Goal: Answer question/provide support: Share knowledge or assist other users

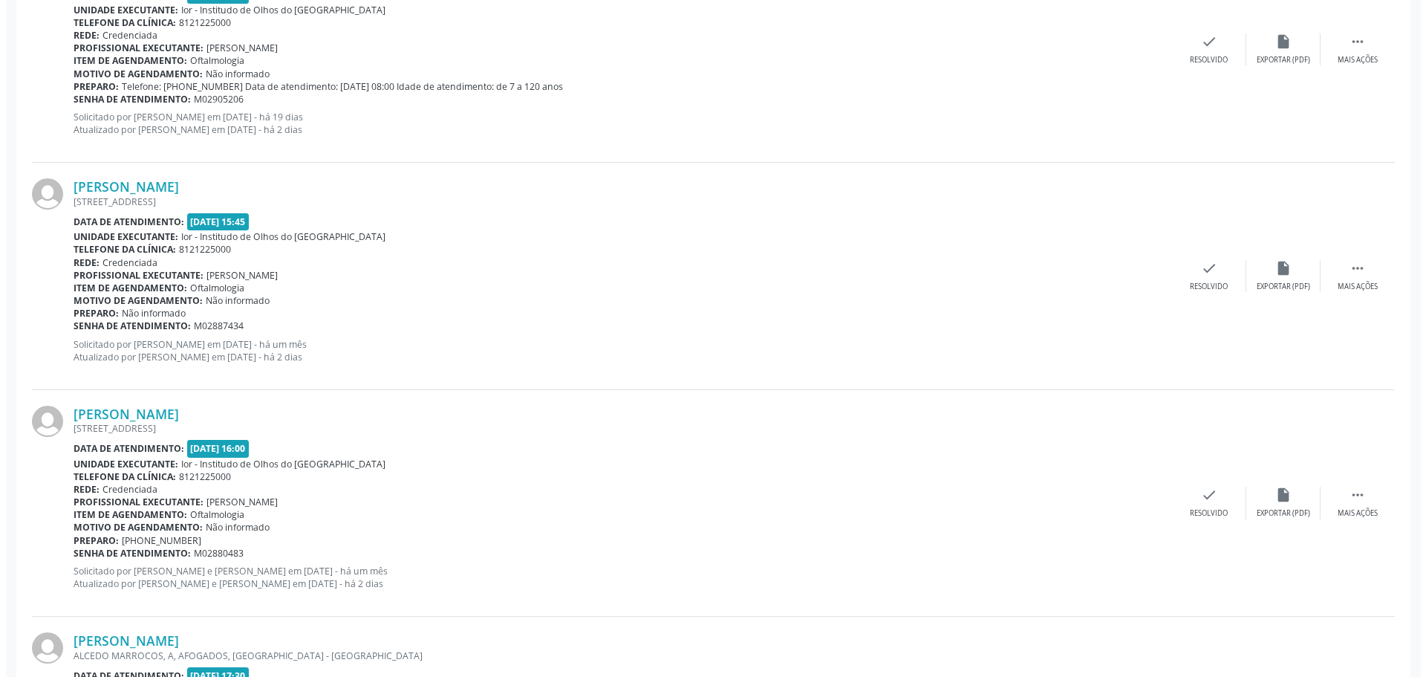
scroll to position [1931, 0]
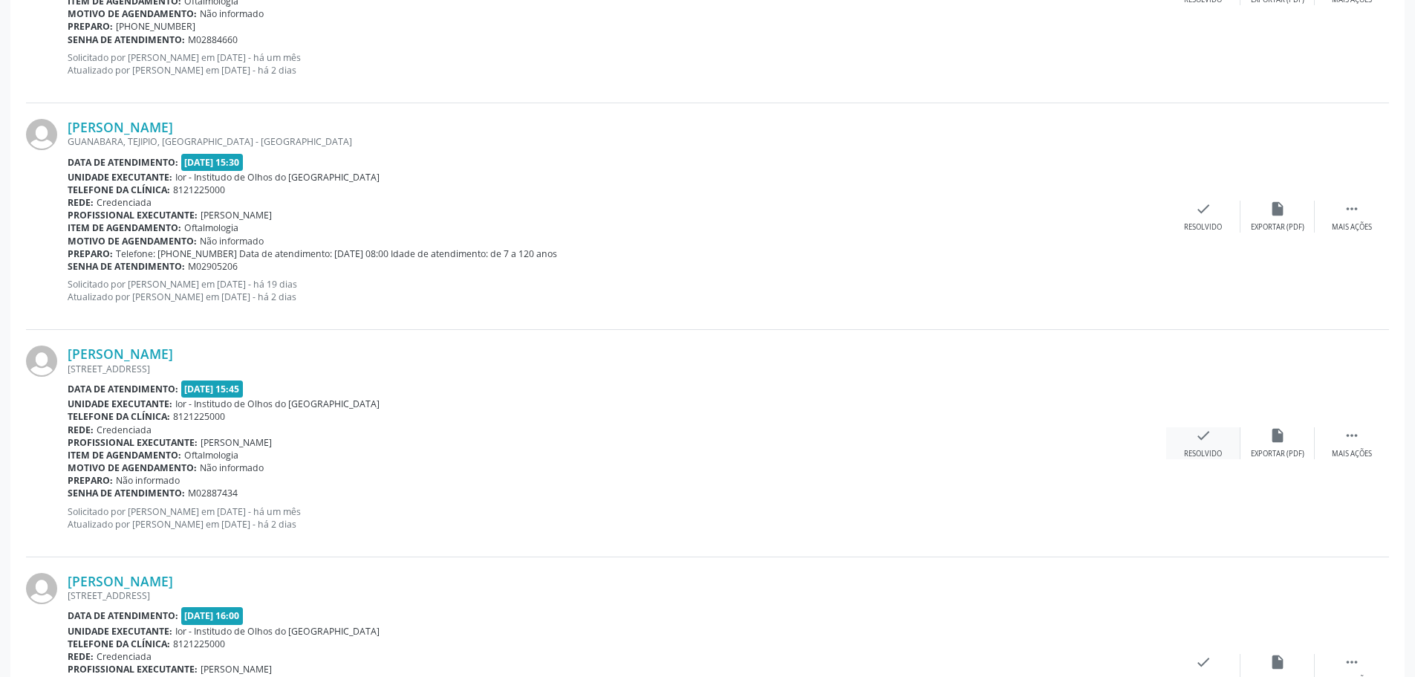
click at [1192, 432] on div "check Resolvido" at bounding box center [1203, 443] width 74 height 32
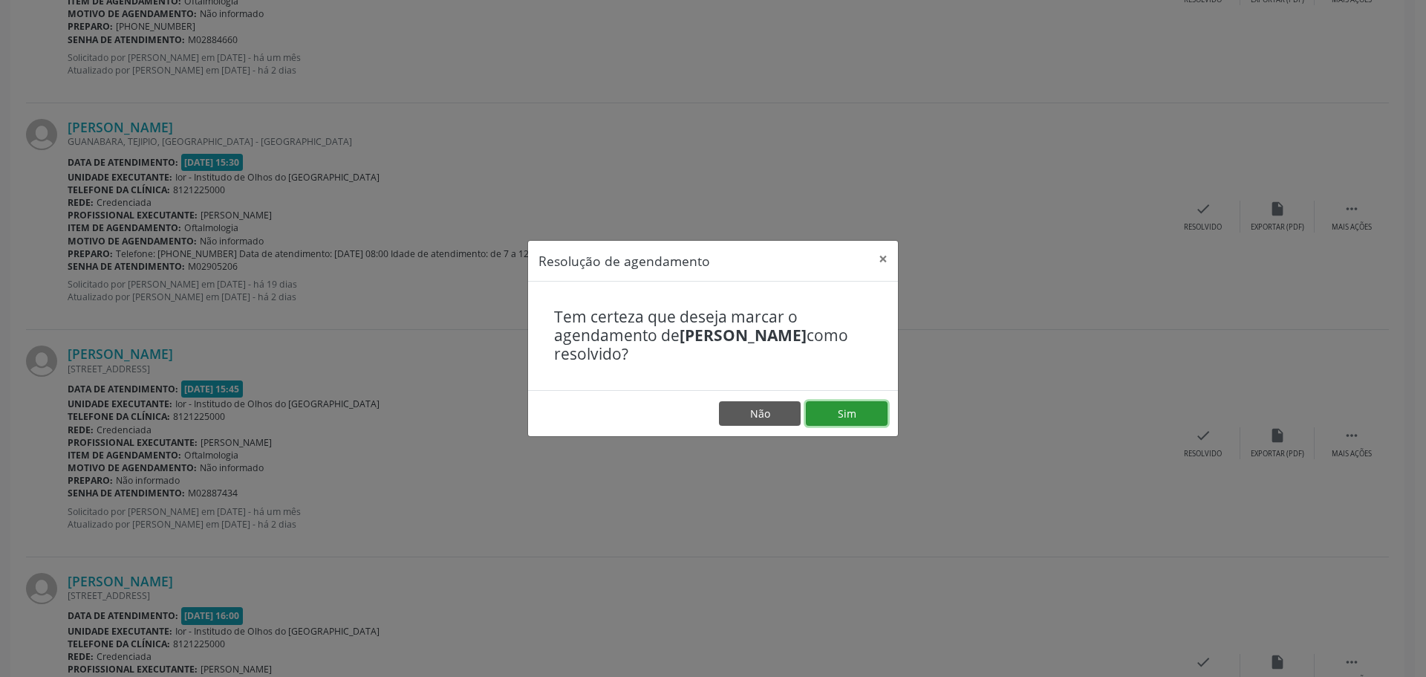
click at [841, 417] on button "Sim" at bounding box center [847, 413] width 82 height 25
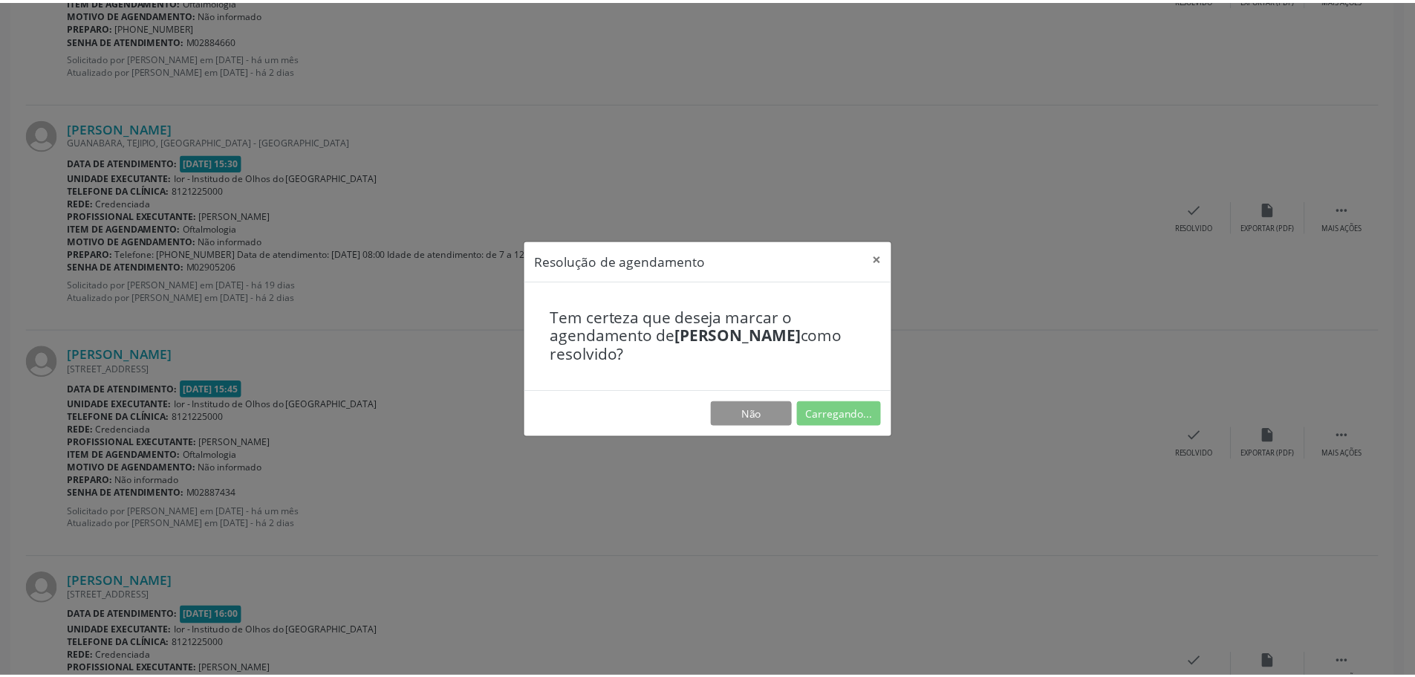
scroll to position [0, 0]
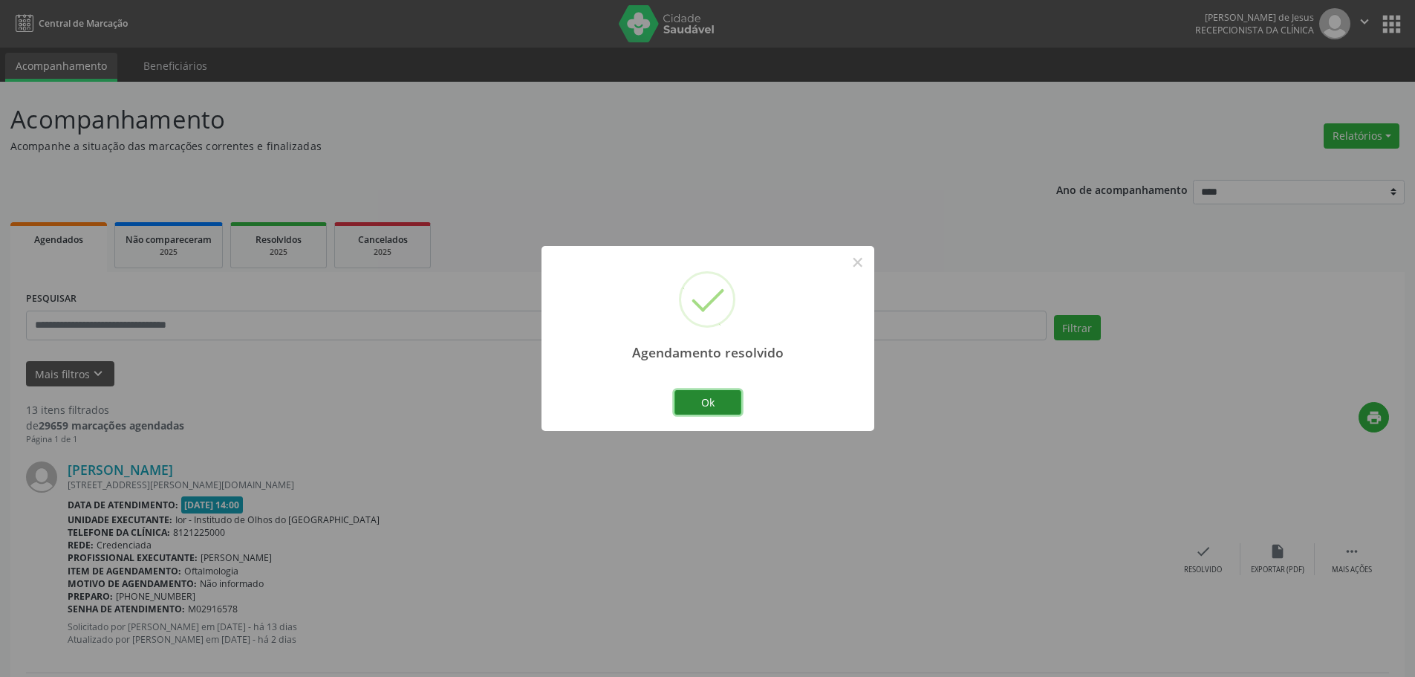
click at [728, 394] on button "Ok" at bounding box center [708, 402] width 67 height 25
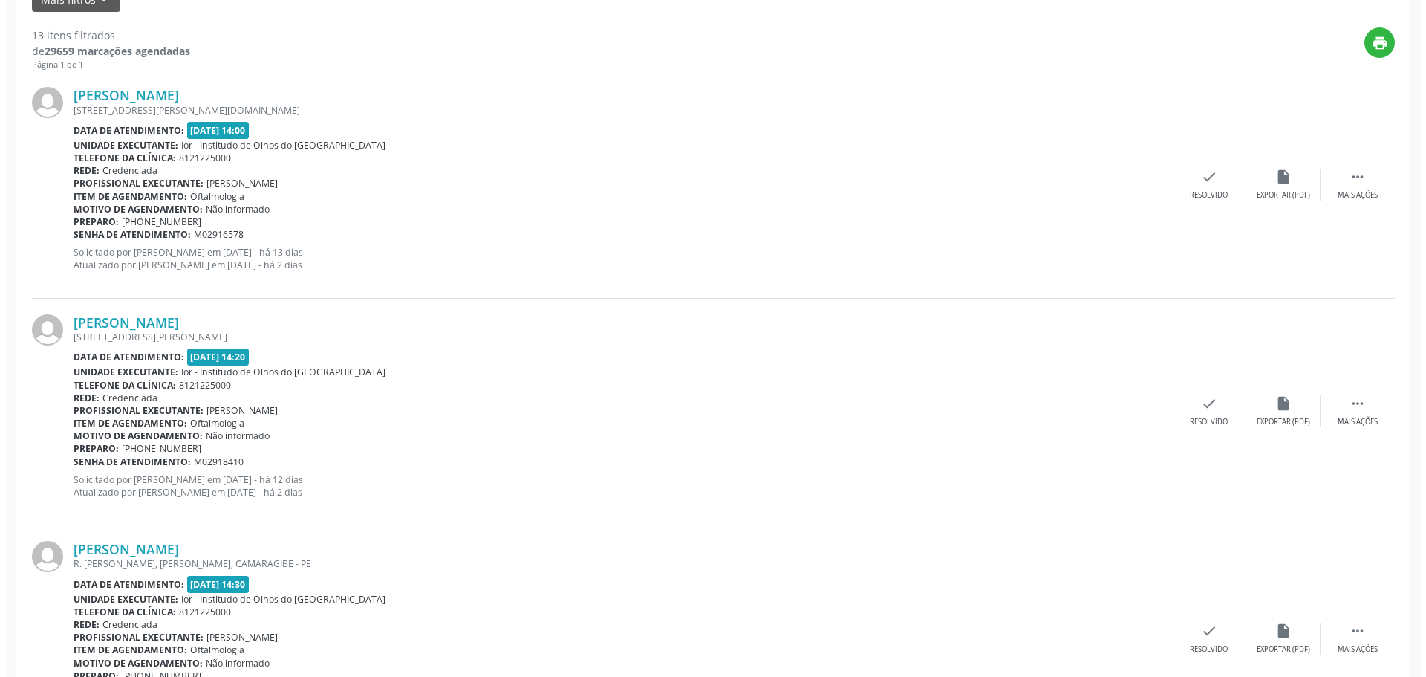
scroll to position [520, 0]
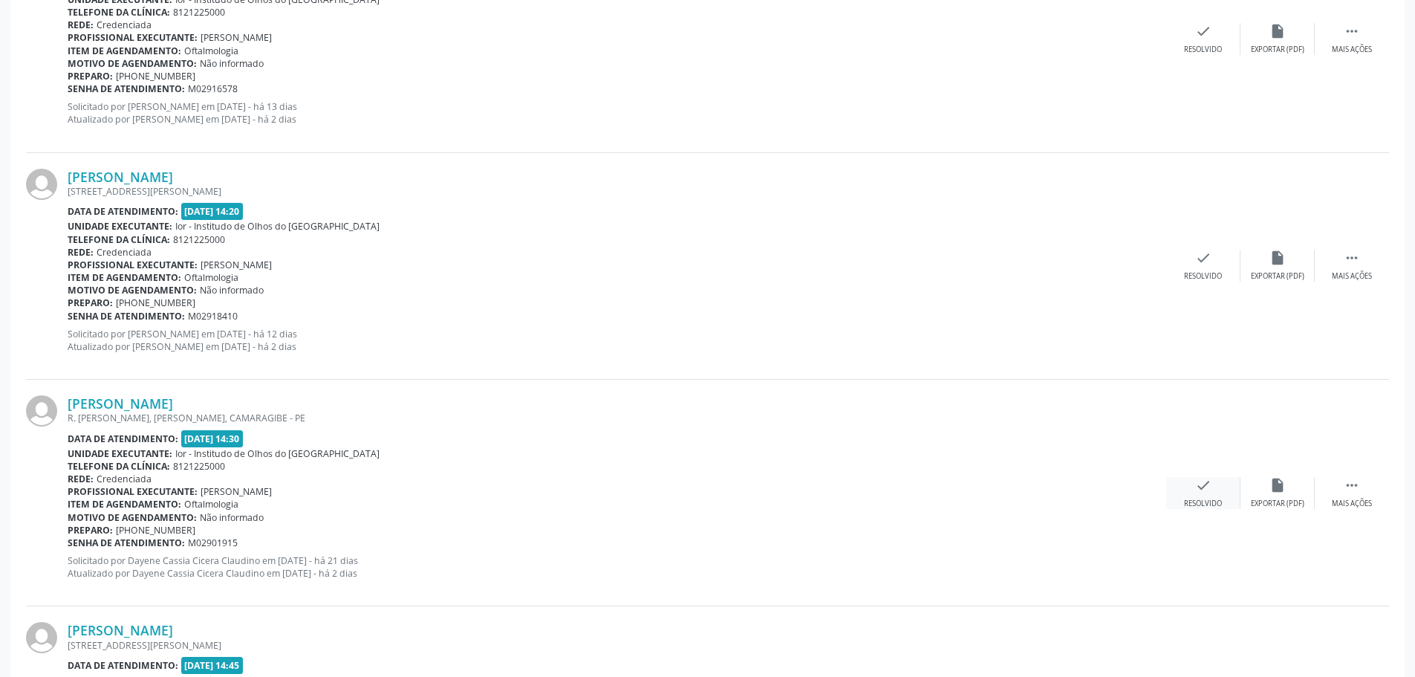
click at [1189, 487] on div "check Resolvido" at bounding box center [1203, 493] width 74 height 32
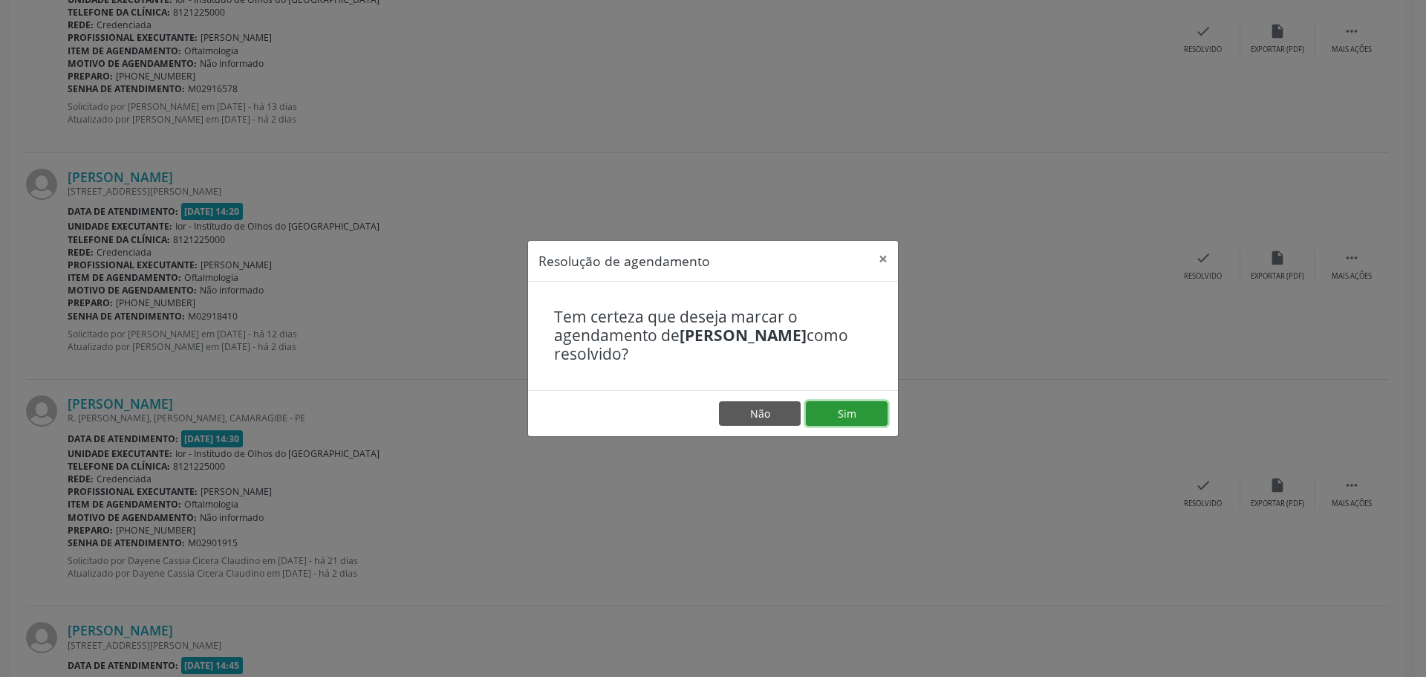
click at [851, 417] on button "Sim" at bounding box center [847, 413] width 82 height 25
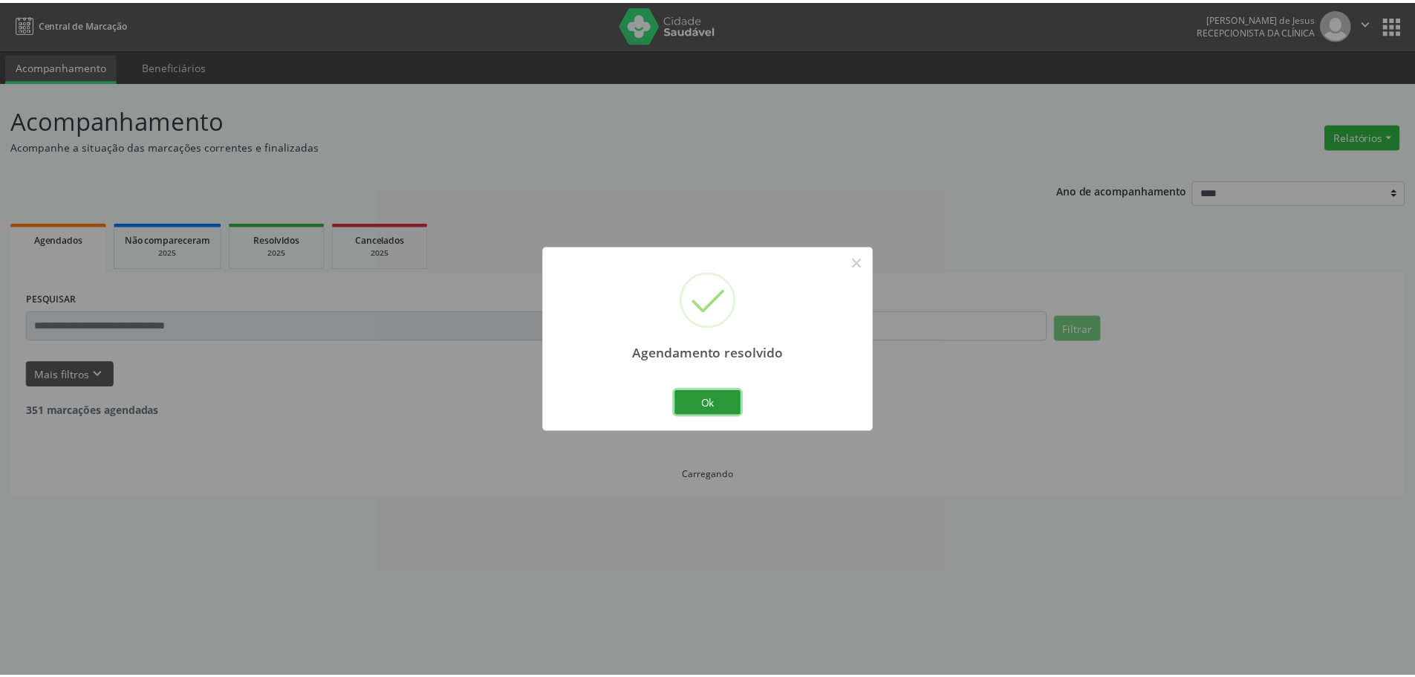
scroll to position [0, 0]
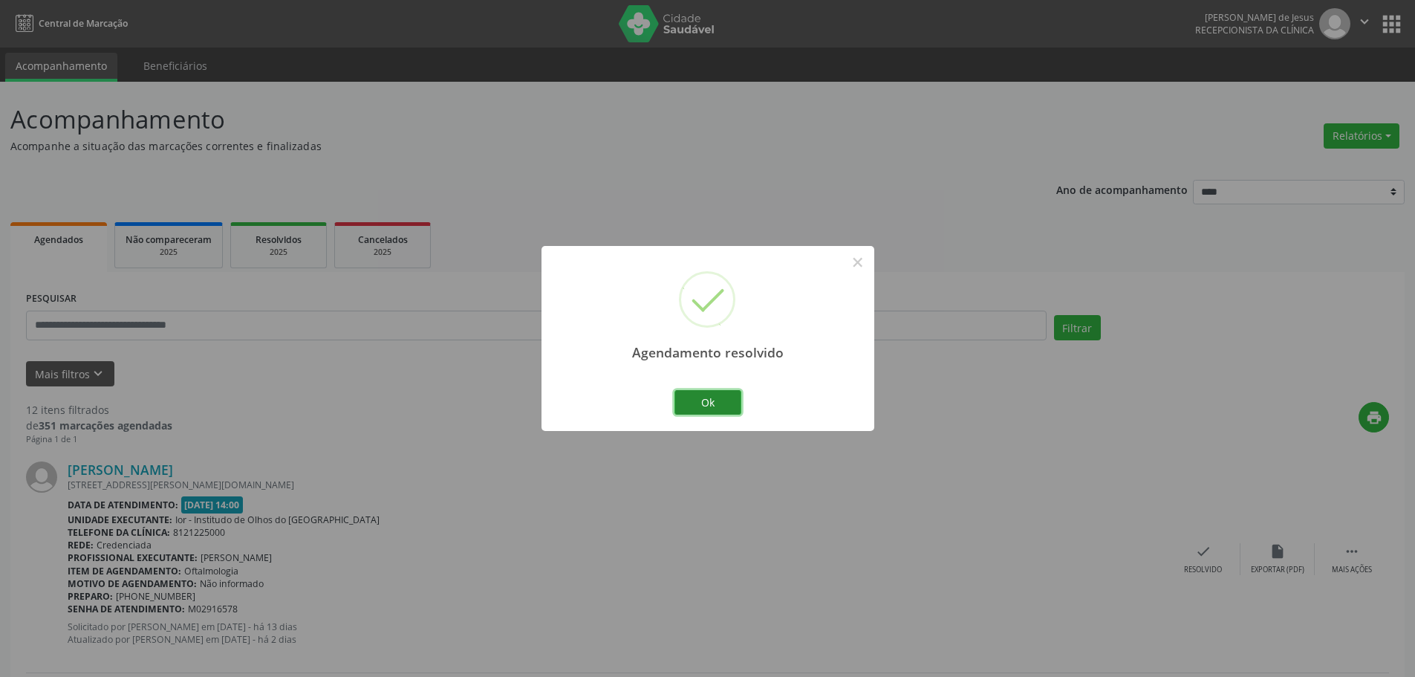
click at [702, 400] on button "Ok" at bounding box center [708, 402] width 67 height 25
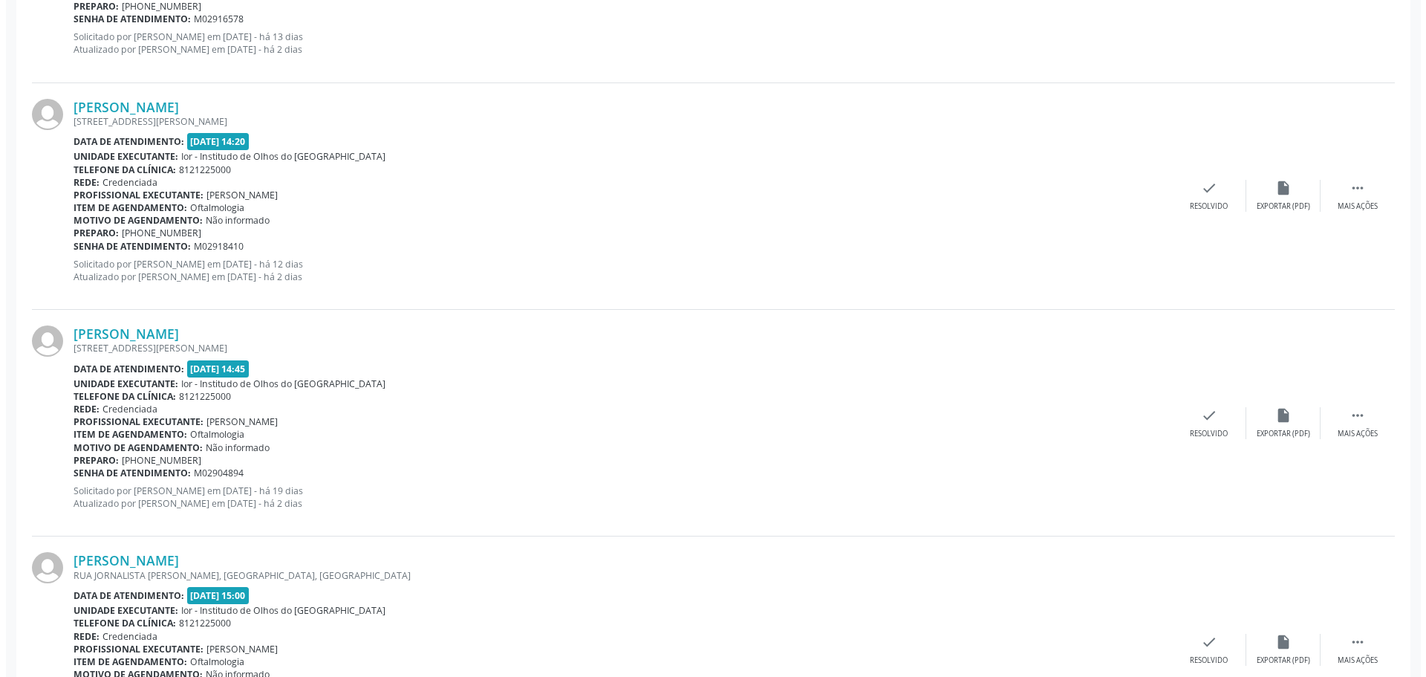
scroll to position [594, 0]
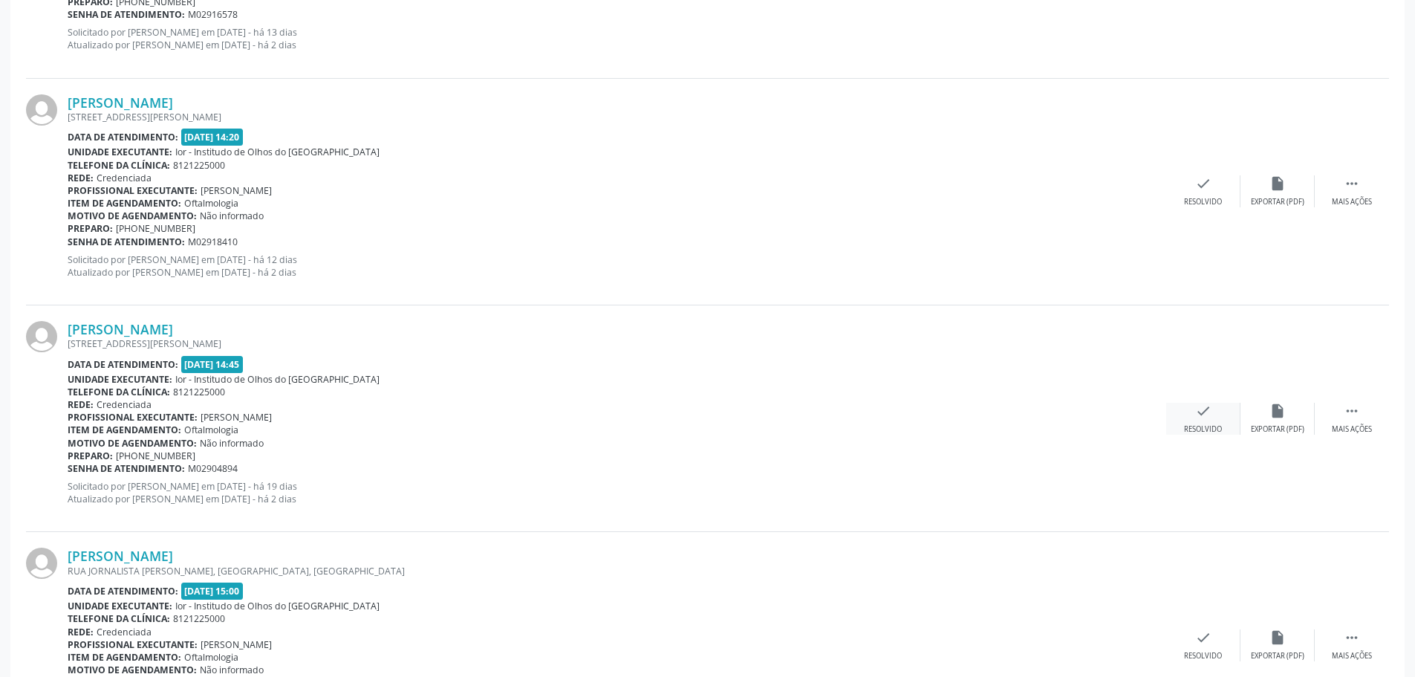
click at [1215, 412] on div "check Resolvido" at bounding box center [1203, 419] width 74 height 32
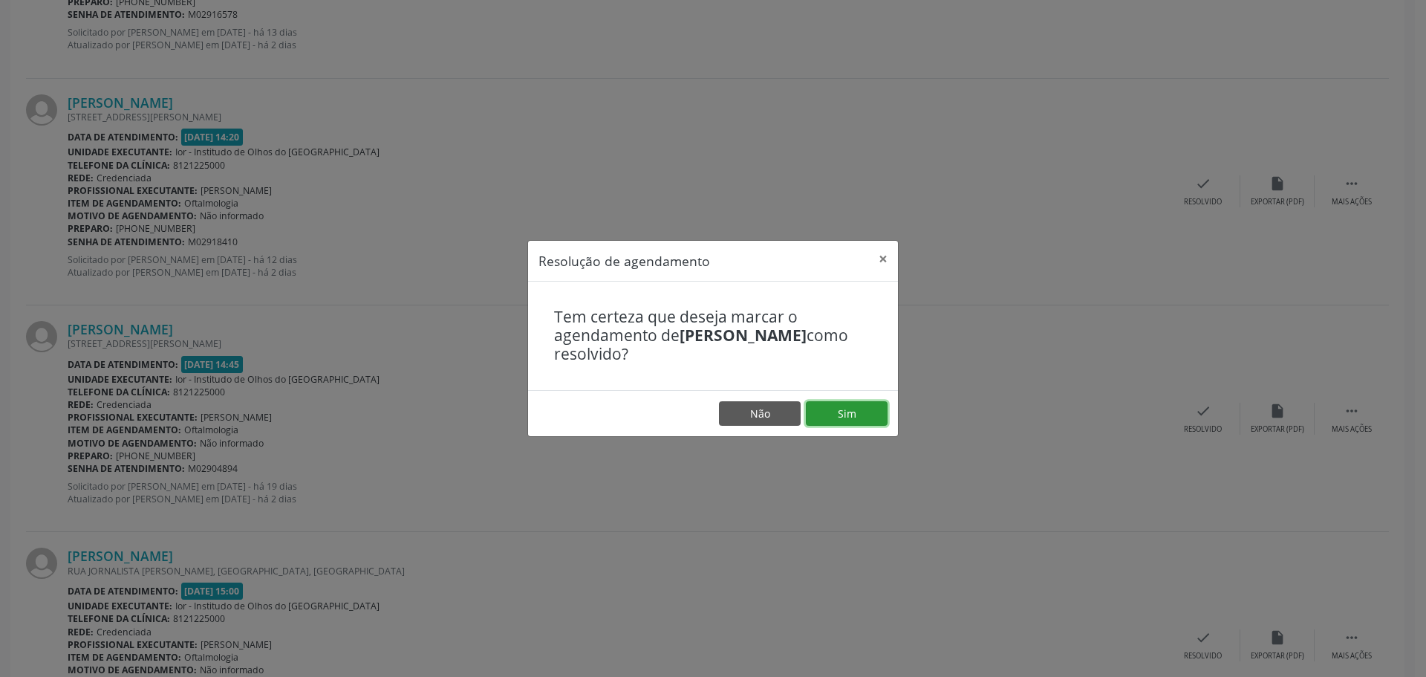
drag, startPoint x: 837, startPoint y: 403, endPoint x: 837, endPoint y: 412, distance: 8.9
click at [837, 409] on button "Sim" at bounding box center [847, 413] width 82 height 25
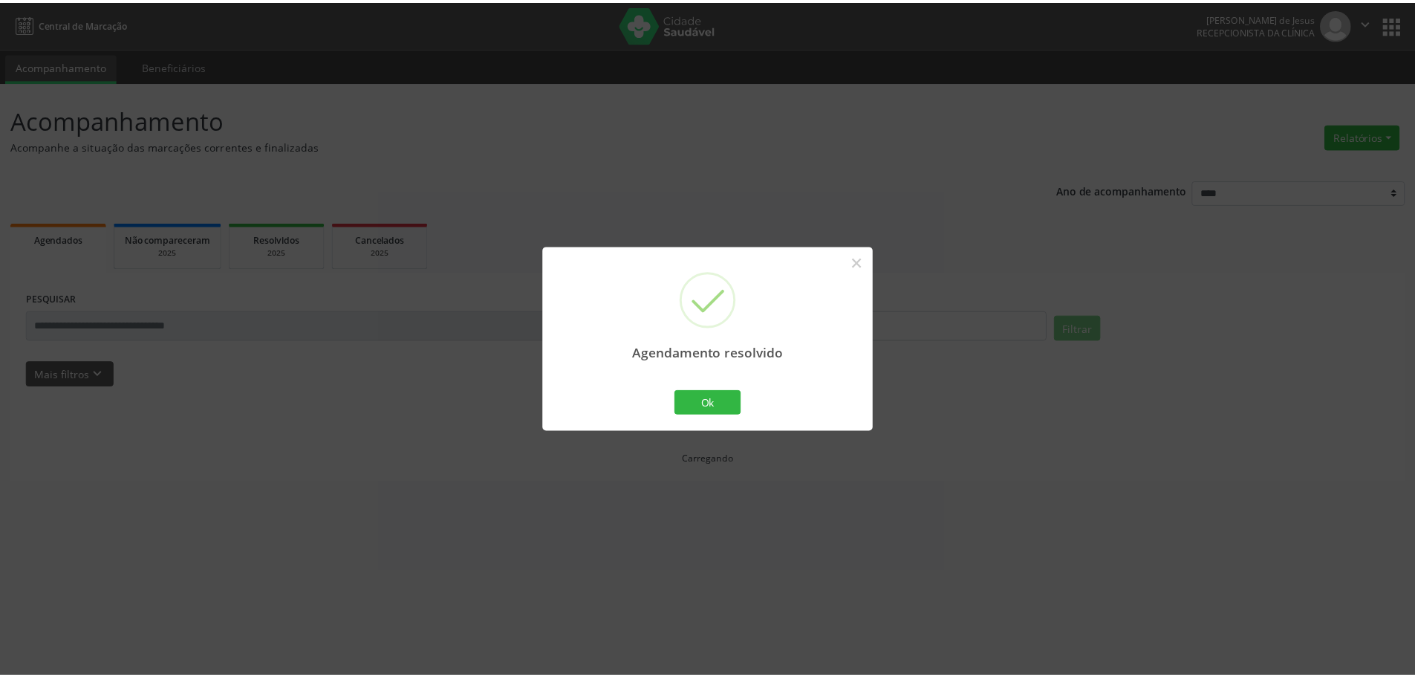
scroll to position [0, 0]
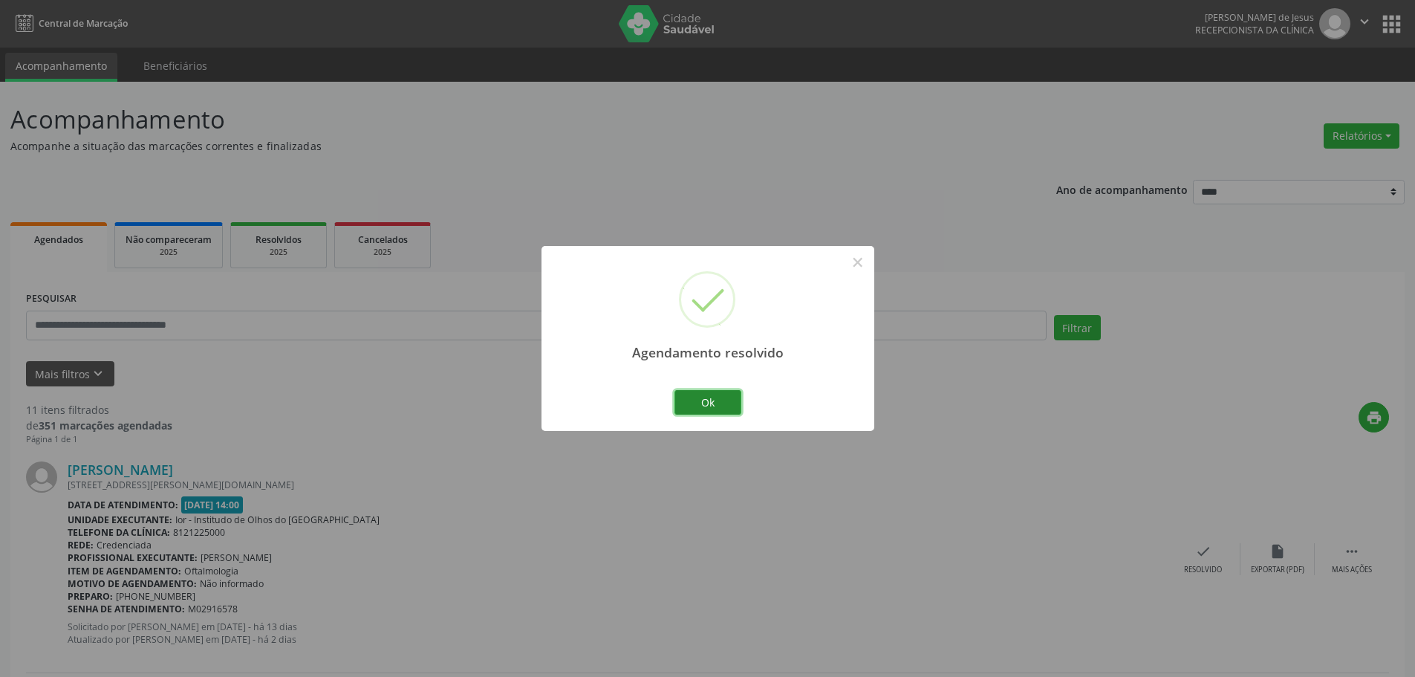
click at [692, 401] on button "Ok" at bounding box center [708, 402] width 67 height 25
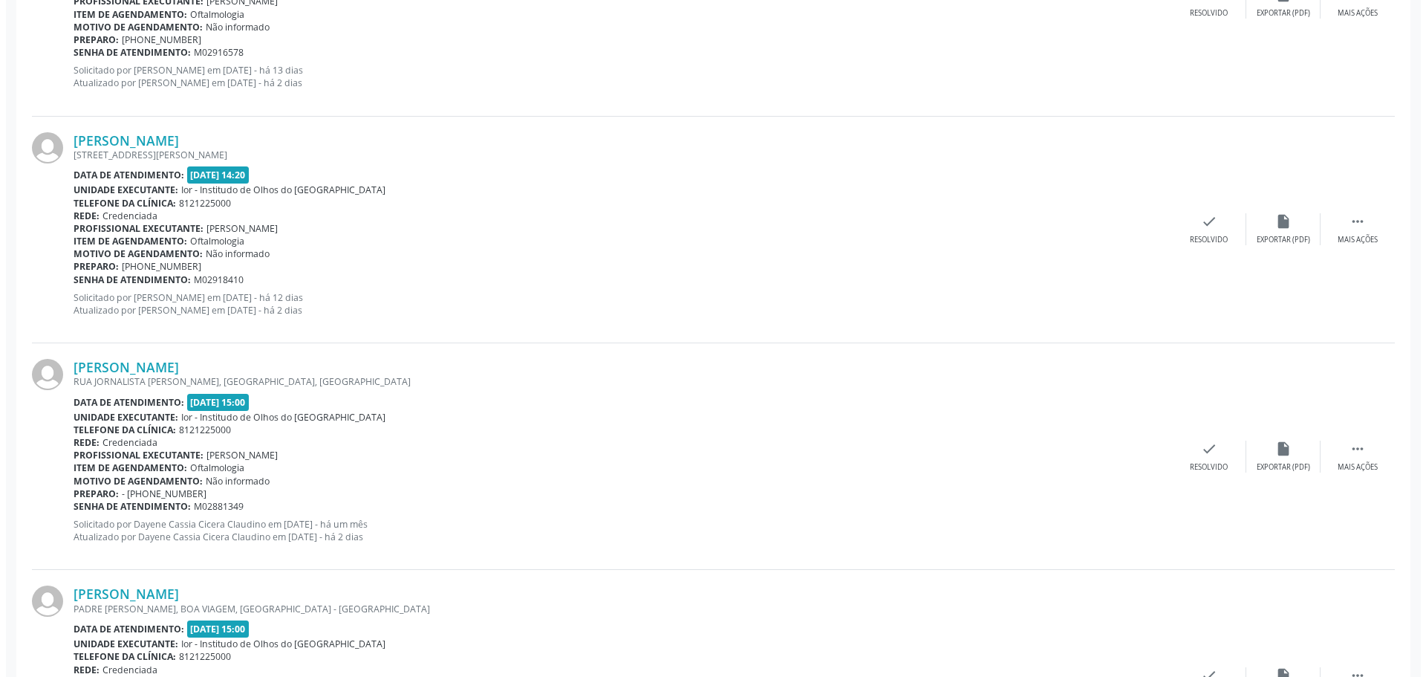
scroll to position [669, 0]
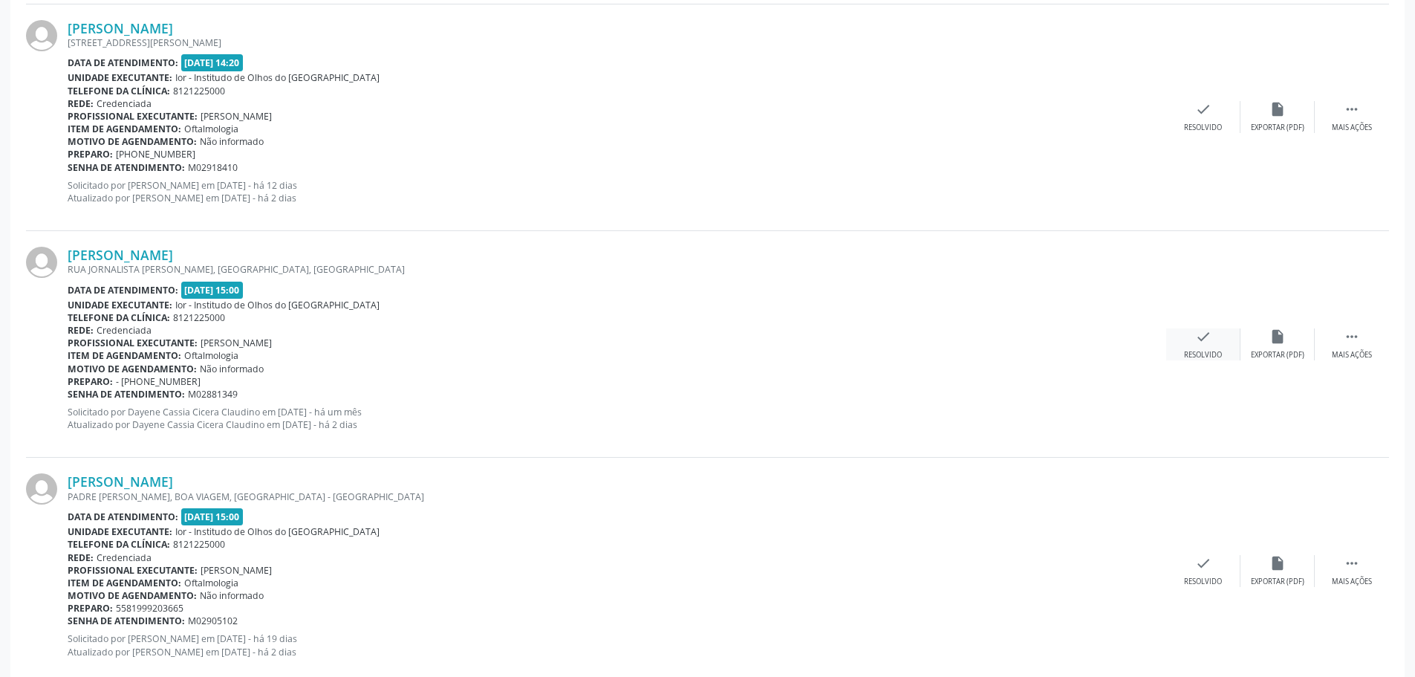
click at [1195, 337] on icon "check" at bounding box center [1203, 336] width 16 height 16
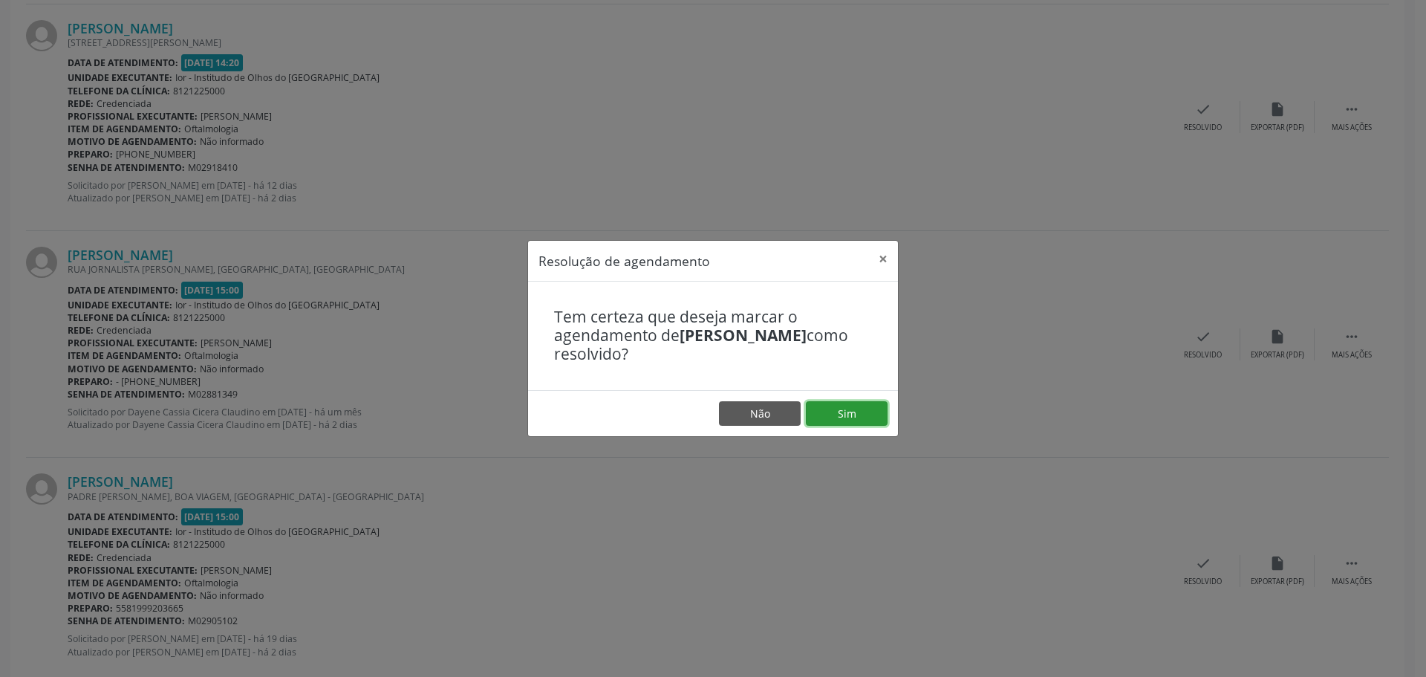
click at [832, 410] on button "Sim" at bounding box center [847, 413] width 82 height 25
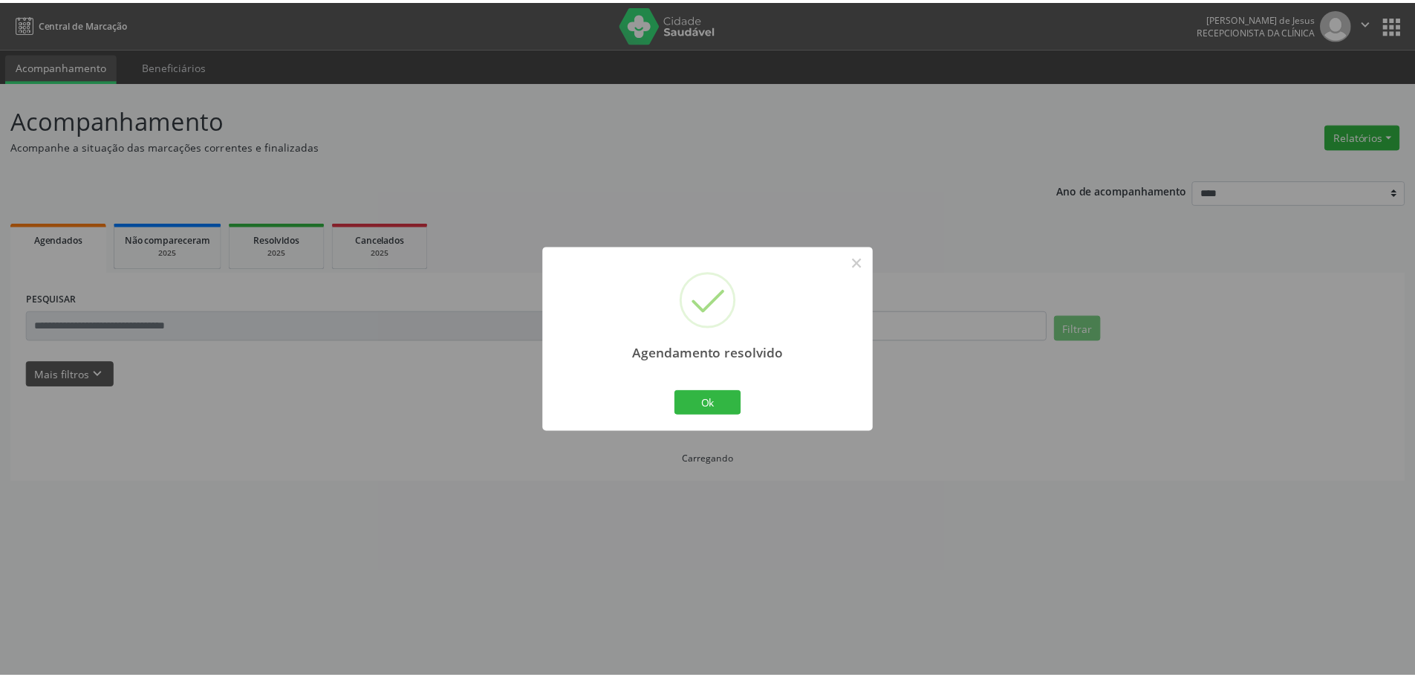
scroll to position [0, 0]
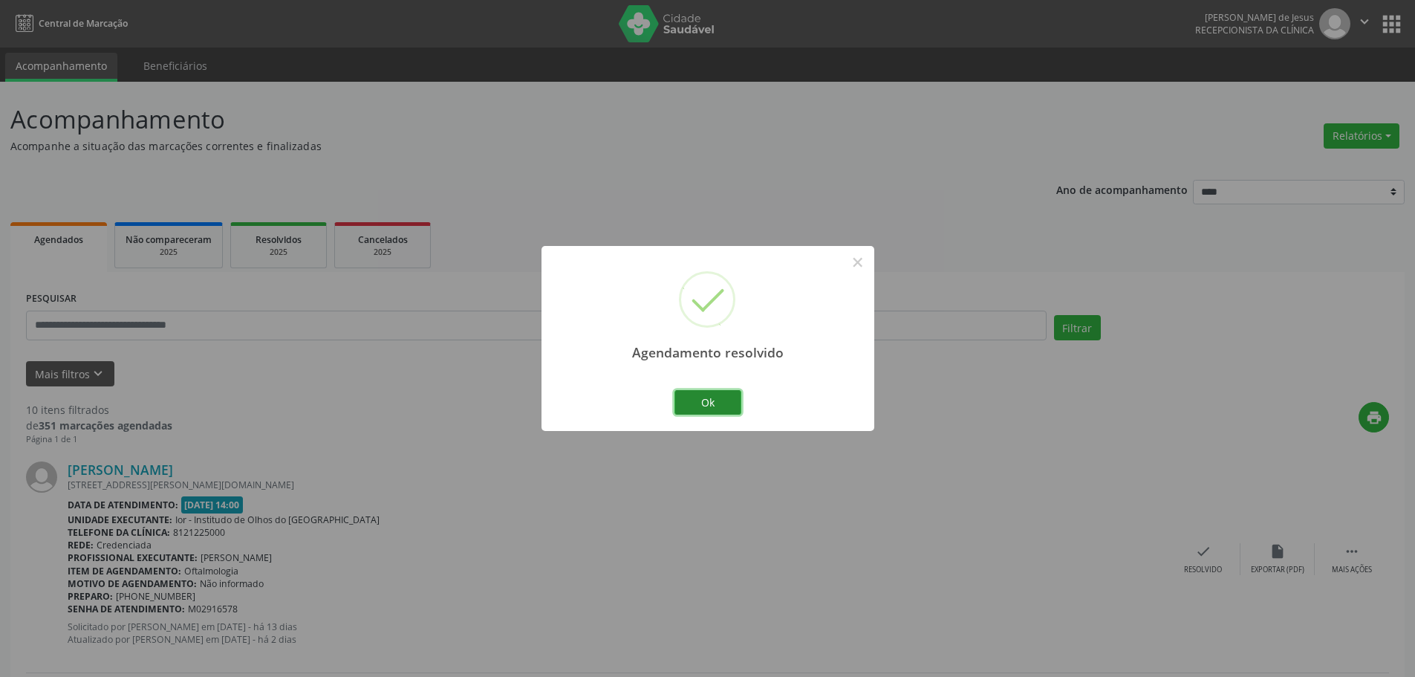
click at [728, 400] on button "Ok" at bounding box center [708, 402] width 67 height 25
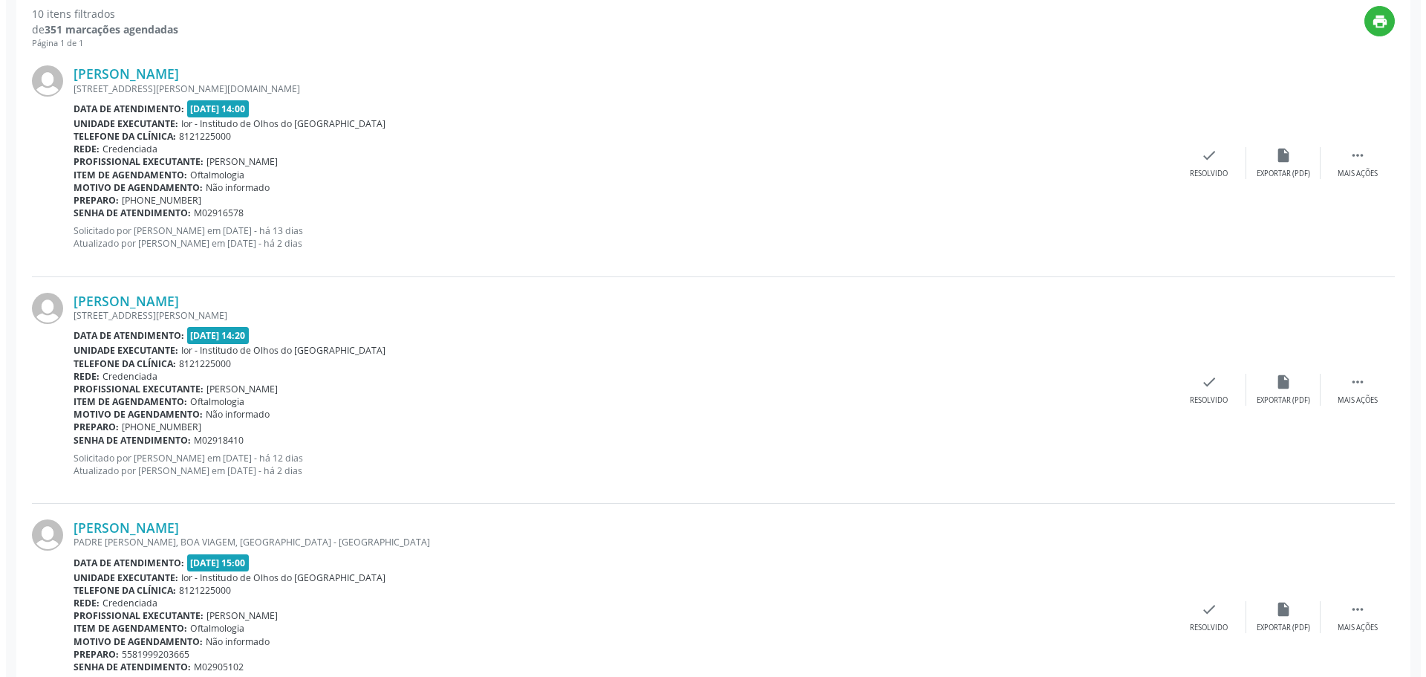
scroll to position [520, 0]
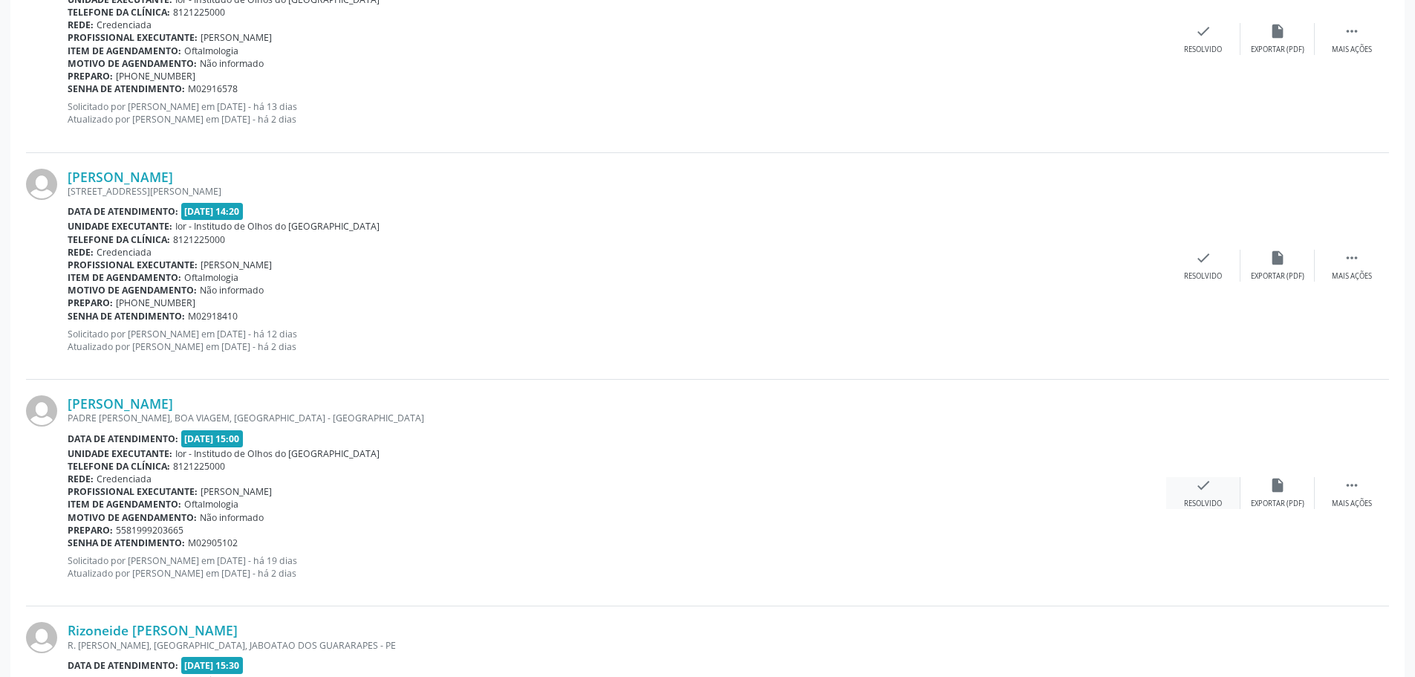
click at [1200, 487] on icon "check" at bounding box center [1203, 485] width 16 height 16
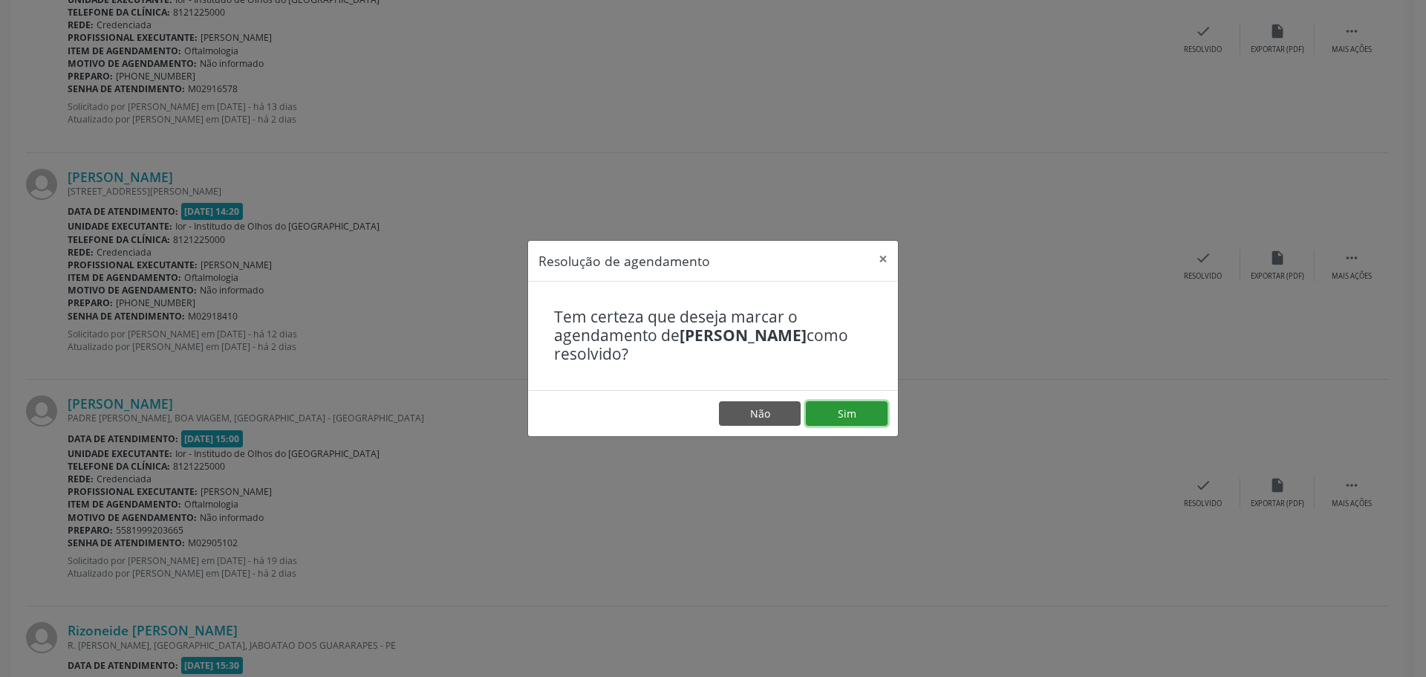
click at [826, 412] on button "Sim" at bounding box center [847, 413] width 82 height 25
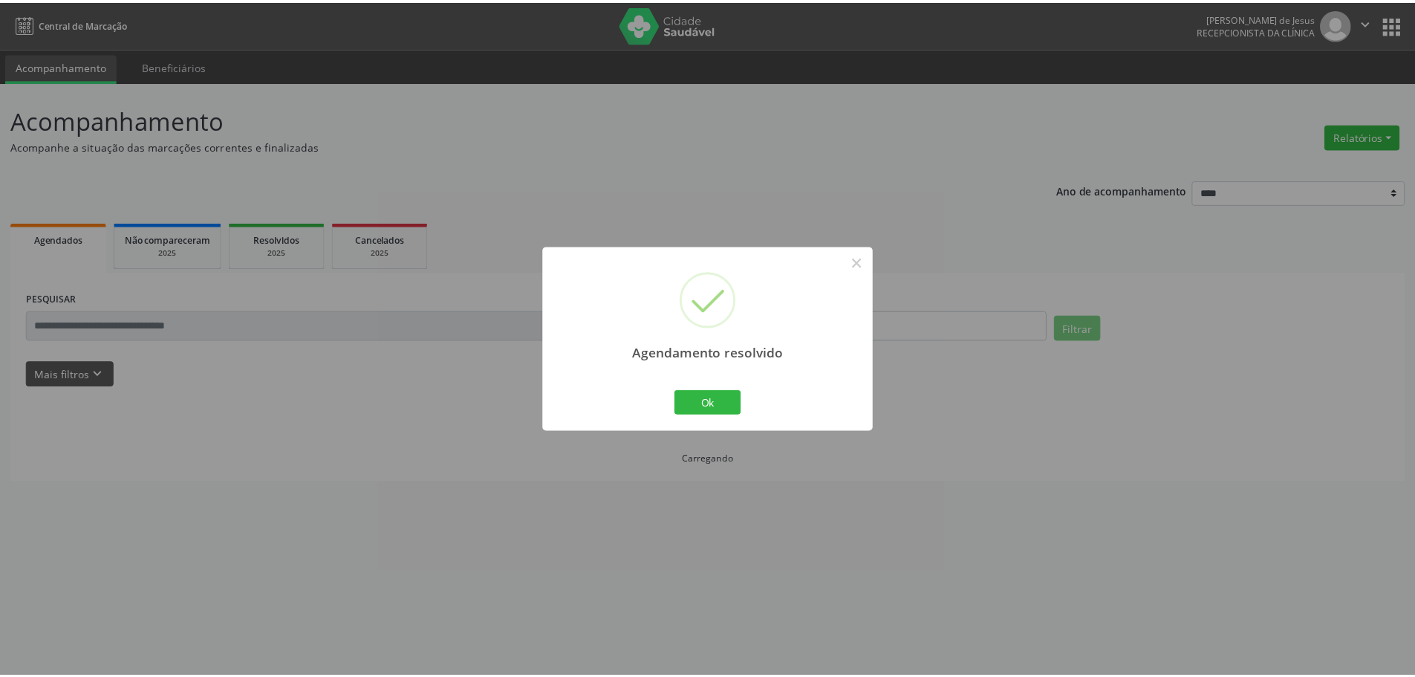
scroll to position [0, 0]
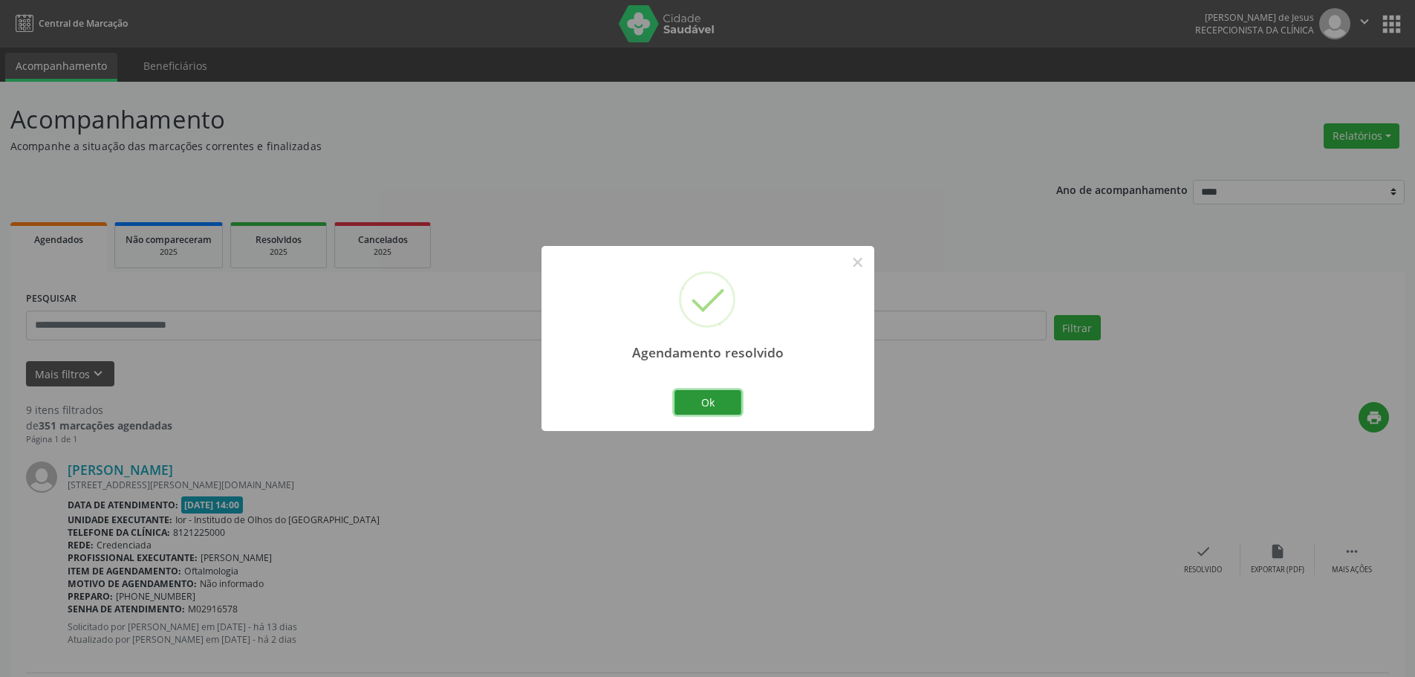
drag, startPoint x: 718, startPoint y: 402, endPoint x: 687, endPoint y: 405, distance: 30.6
click at [717, 402] on button "Ok" at bounding box center [708, 402] width 67 height 25
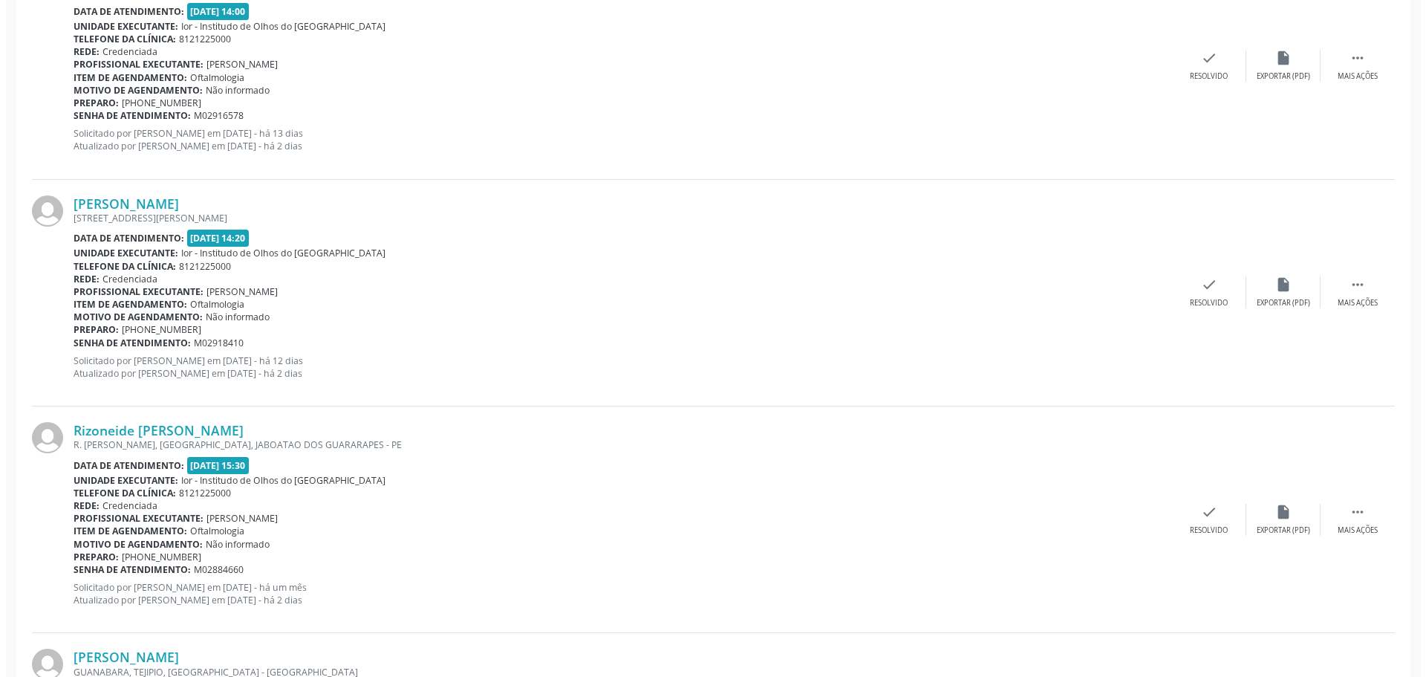
scroll to position [520, 0]
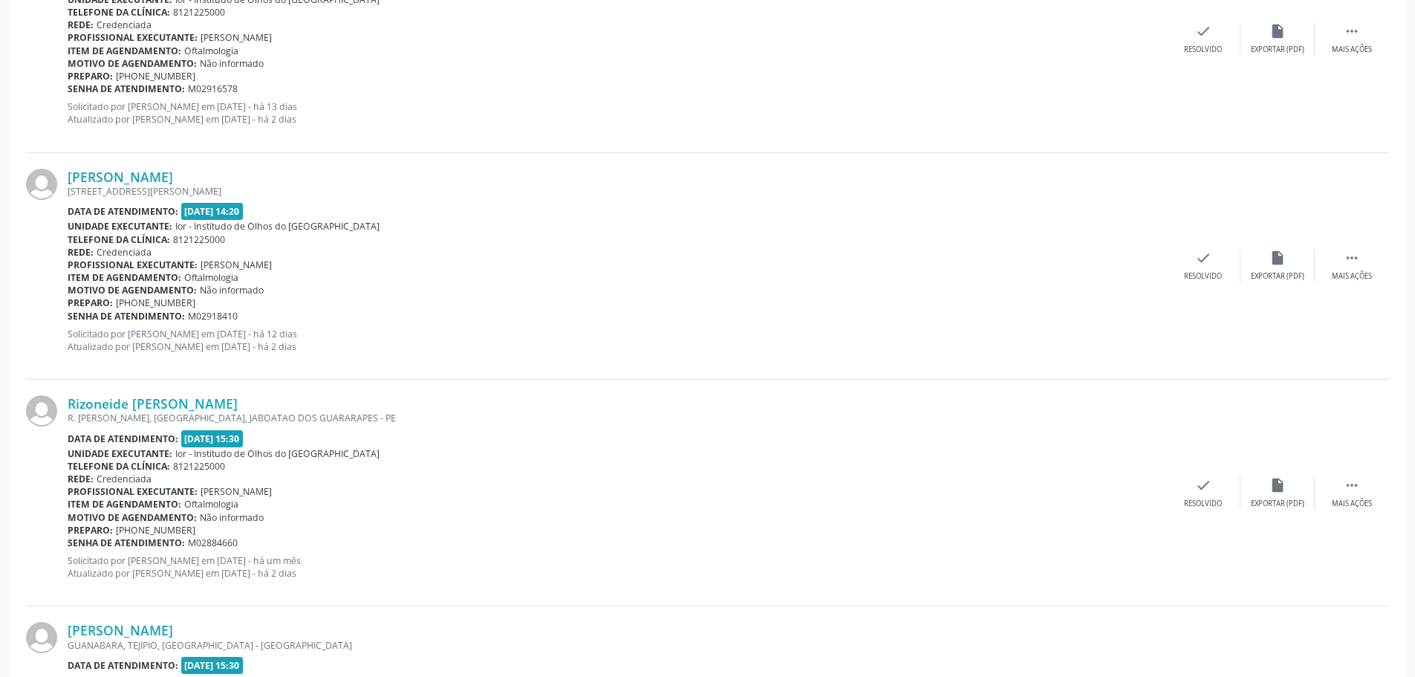
drag, startPoint x: 253, startPoint y: 399, endPoint x: 92, endPoint y: 362, distance: 164.7
click at [69, 384] on div "Rizoneide [PERSON_NAME] R. [PERSON_NAME], [GEOGRAPHIC_DATA], JABOATAO DOS GUARA…" at bounding box center [707, 493] width 1363 height 227
copy link "Rizoneide [PERSON_NAME]"
click at [1190, 479] on div "check Resolvido" at bounding box center [1203, 493] width 74 height 32
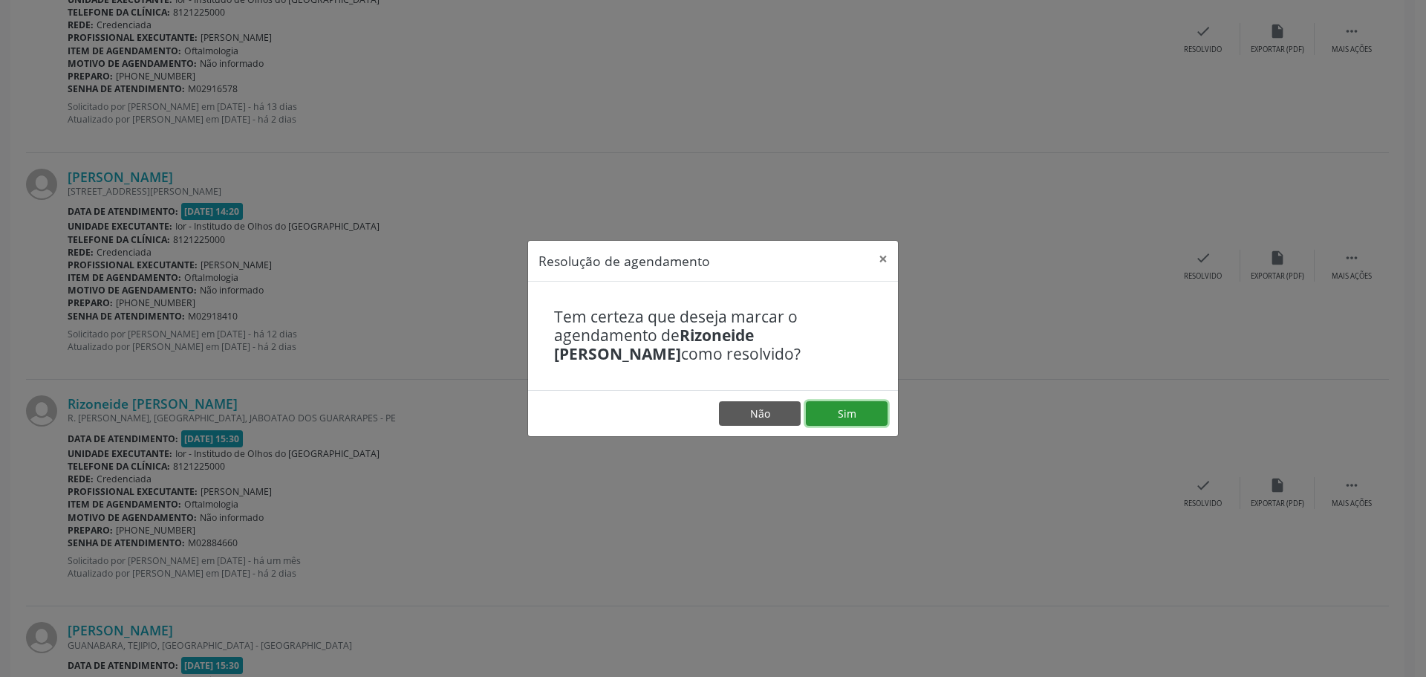
click at [860, 418] on button "Sim" at bounding box center [847, 413] width 82 height 25
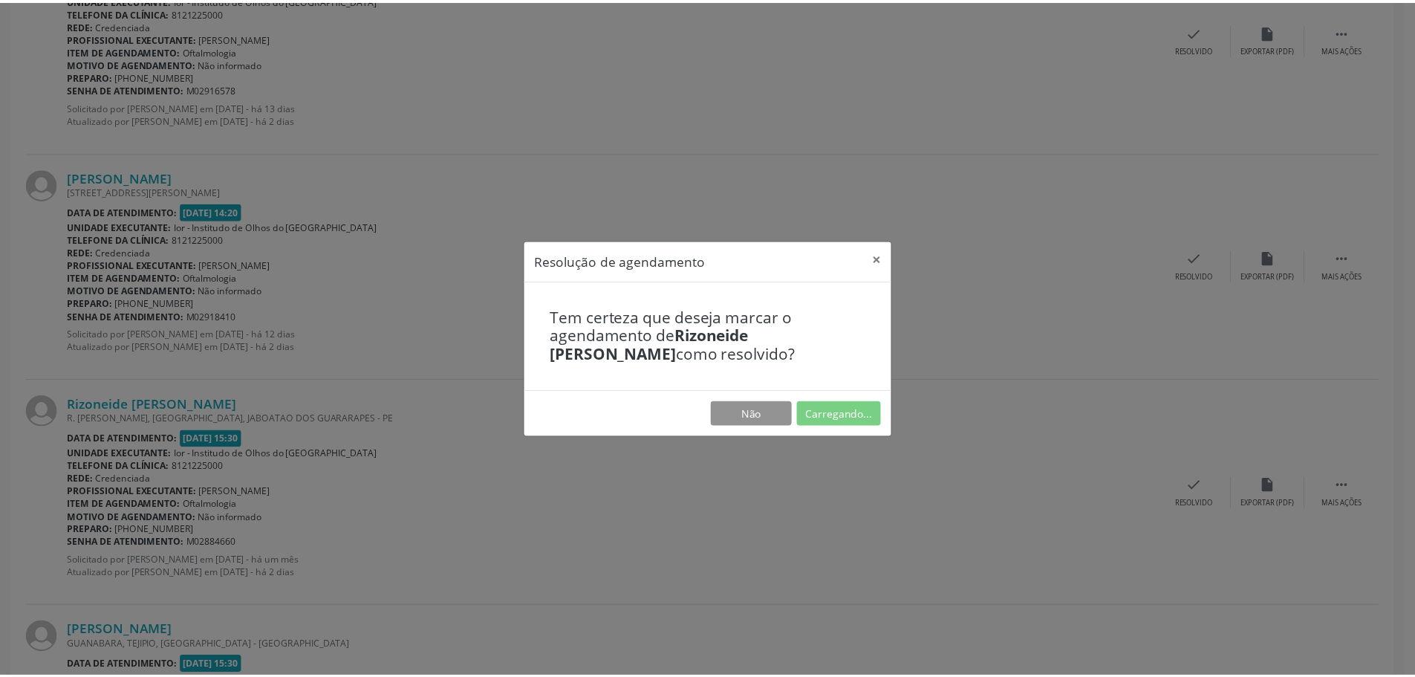
scroll to position [0, 0]
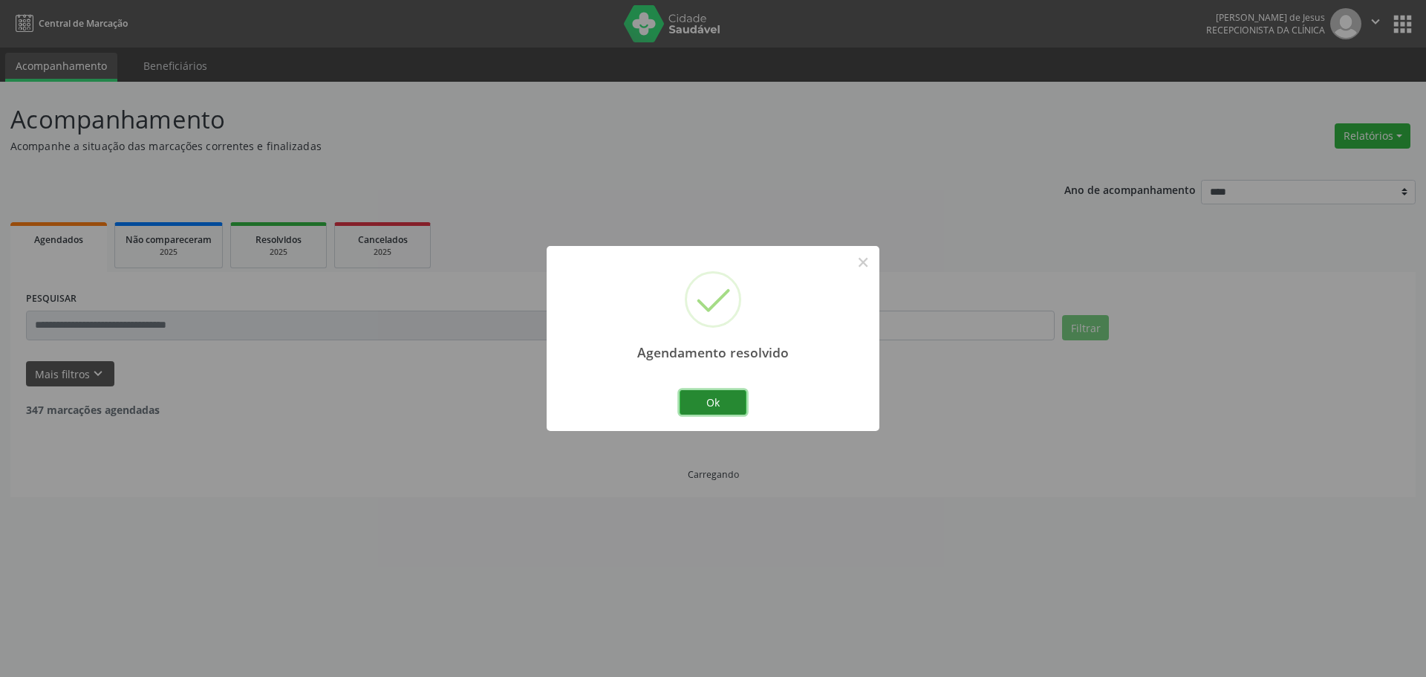
click at [703, 406] on button "Ok" at bounding box center [713, 402] width 67 height 25
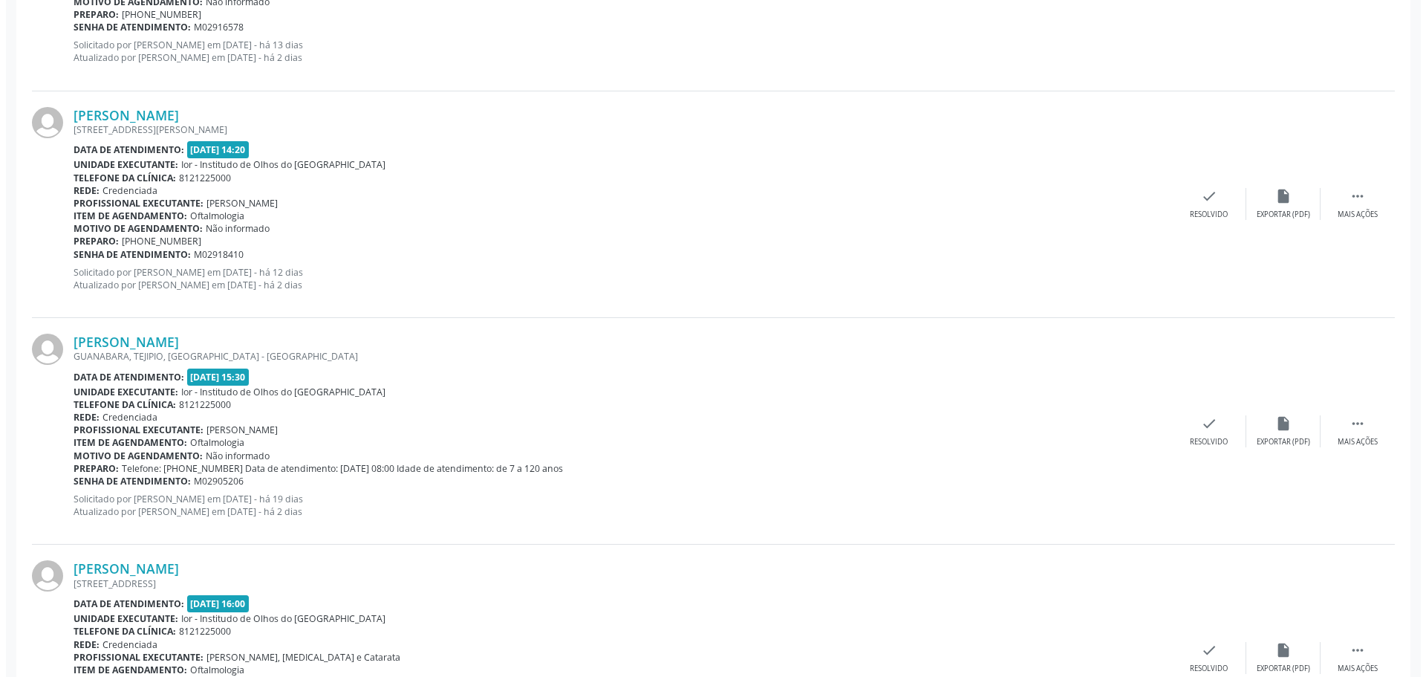
scroll to position [594, 0]
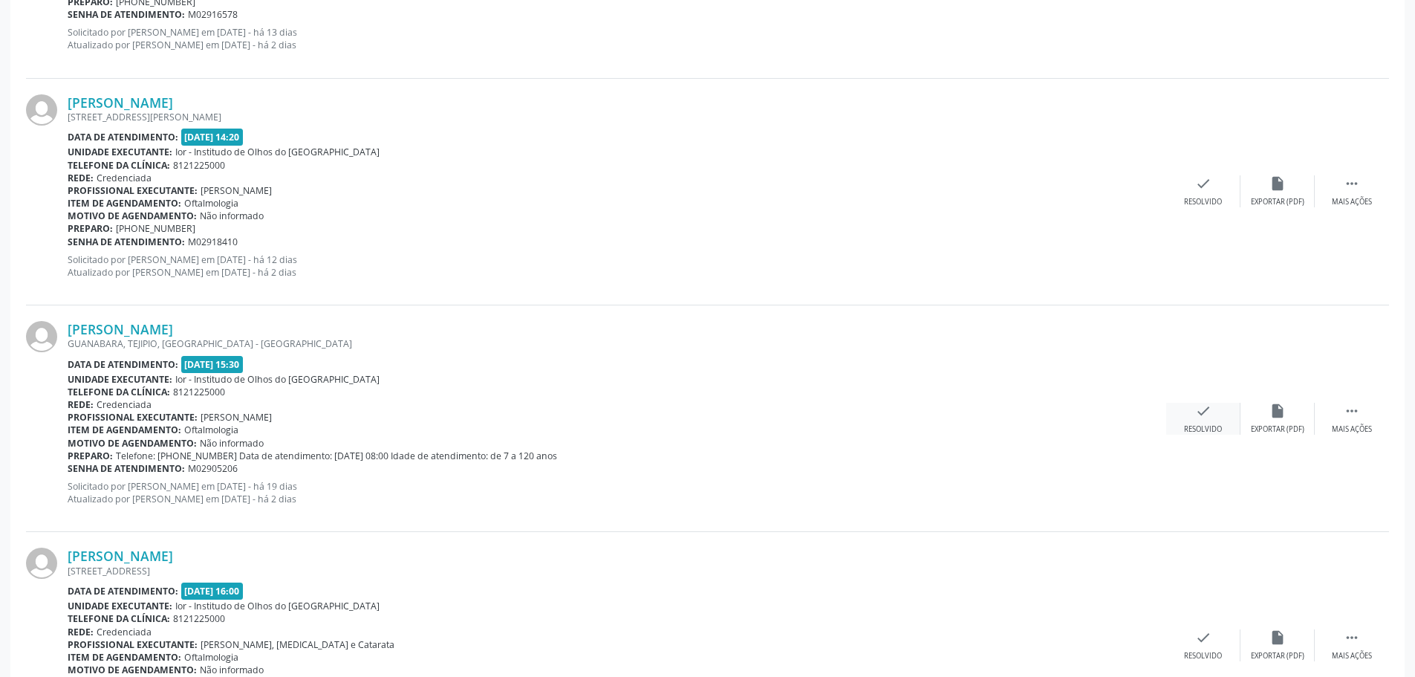
click at [1203, 409] on icon "check" at bounding box center [1203, 411] width 16 height 16
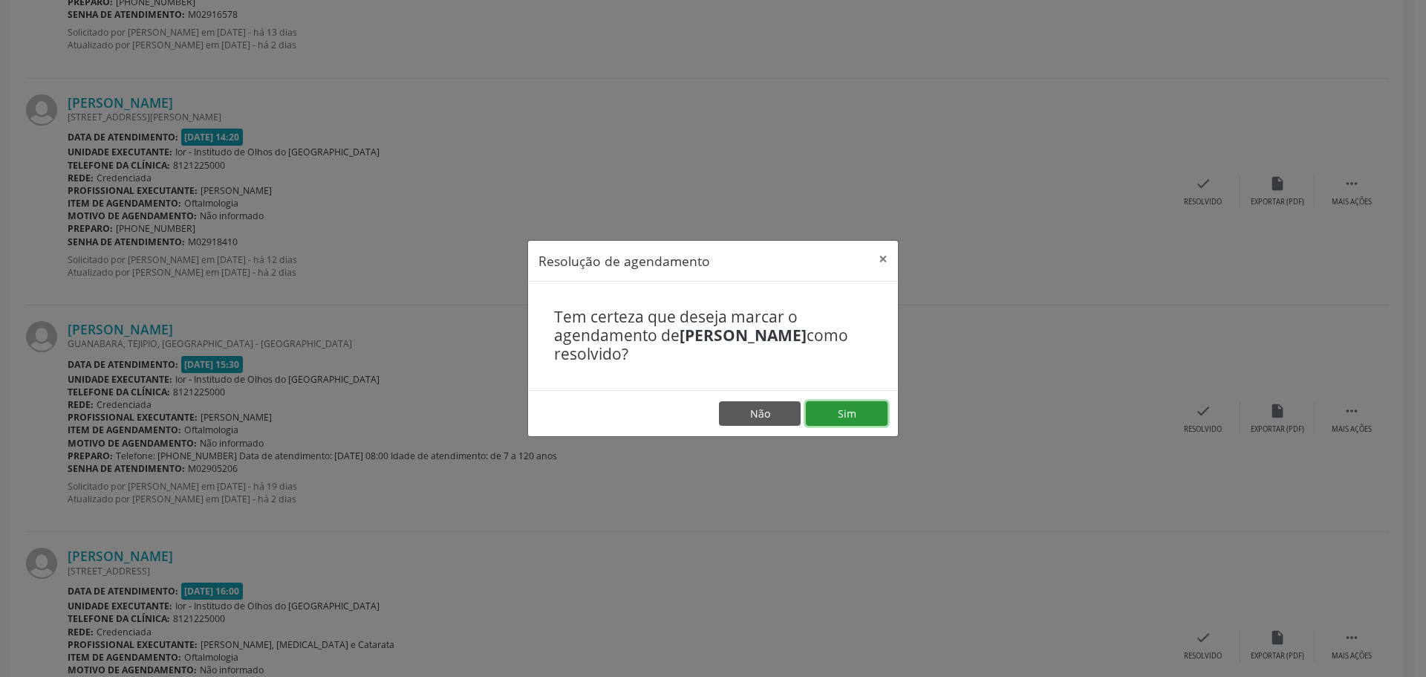
click at [859, 409] on button "Sim" at bounding box center [847, 413] width 82 height 25
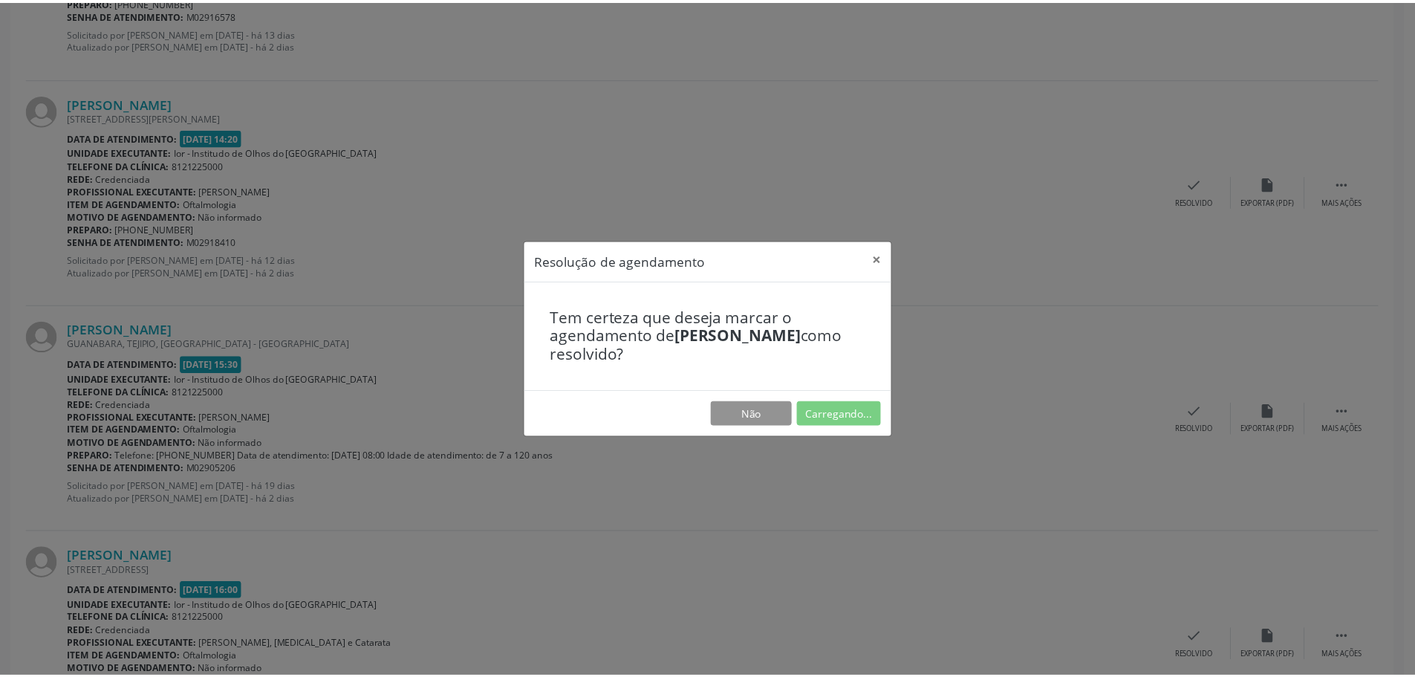
scroll to position [0, 0]
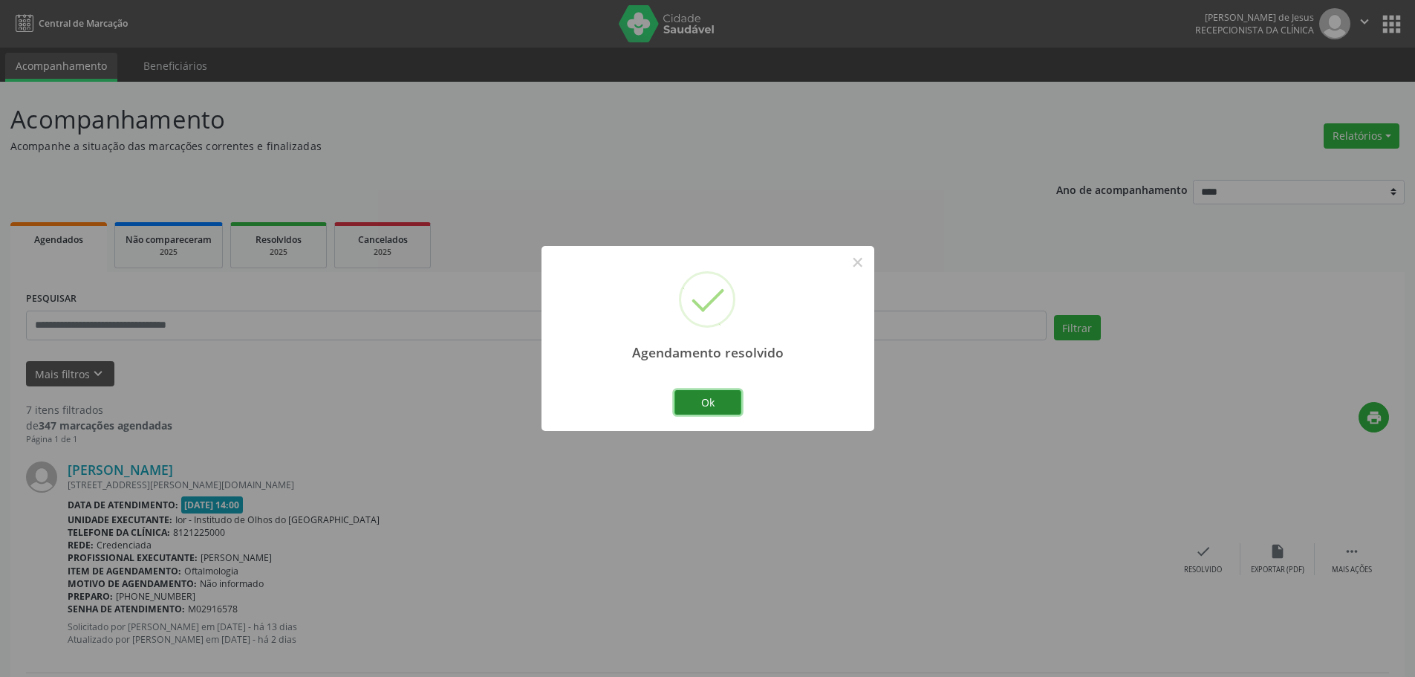
click at [738, 394] on button "Ok" at bounding box center [708, 402] width 67 height 25
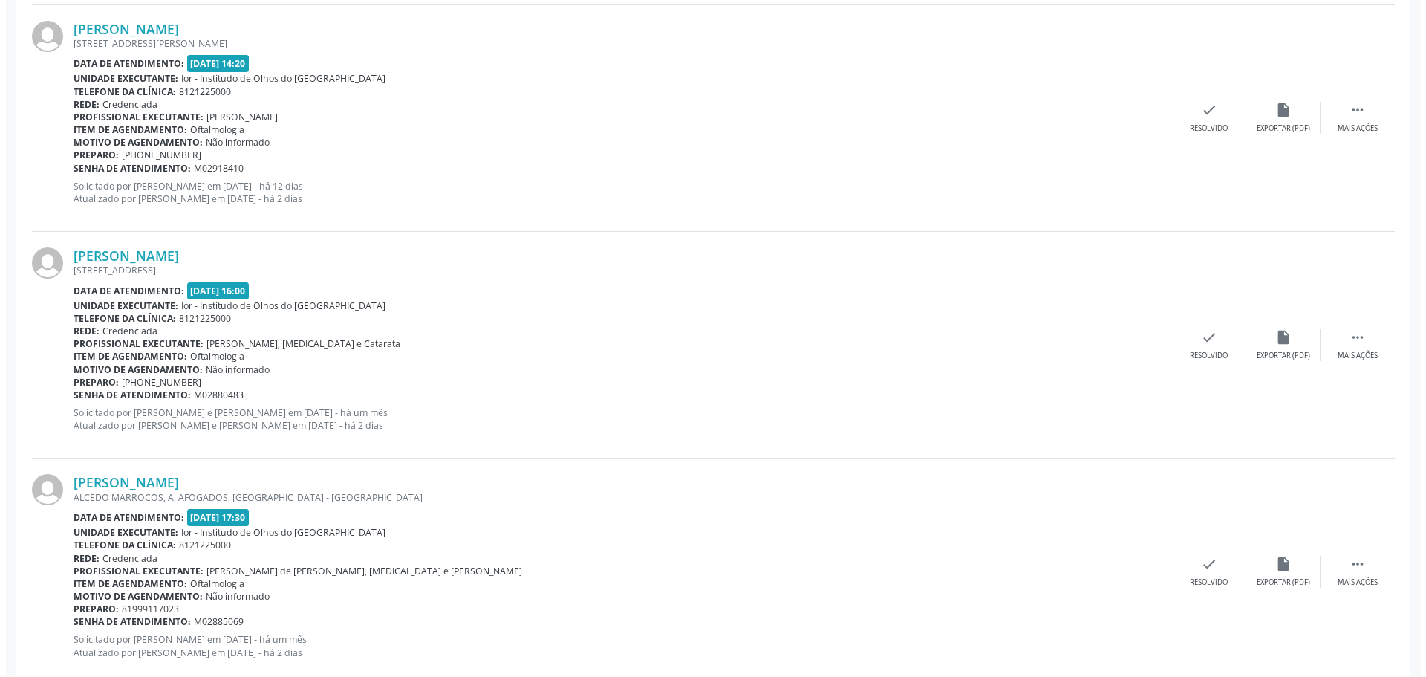
scroll to position [669, 0]
drag, startPoint x: 65, startPoint y: 252, endPoint x: 272, endPoint y: 253, distance: 206.5
click at [266, 259] on div "[PERSON_NAME] [STREET_ADDRESS] Data de atendimento: [DATE] 16:00 Unidade execut…" at bounding box center [707, 344] width 1363 height 227
copy div "[PERSON_NAME]"
click at [1209, 331] on icon "check" at bounding box center [1203, 336] width 16 height 16
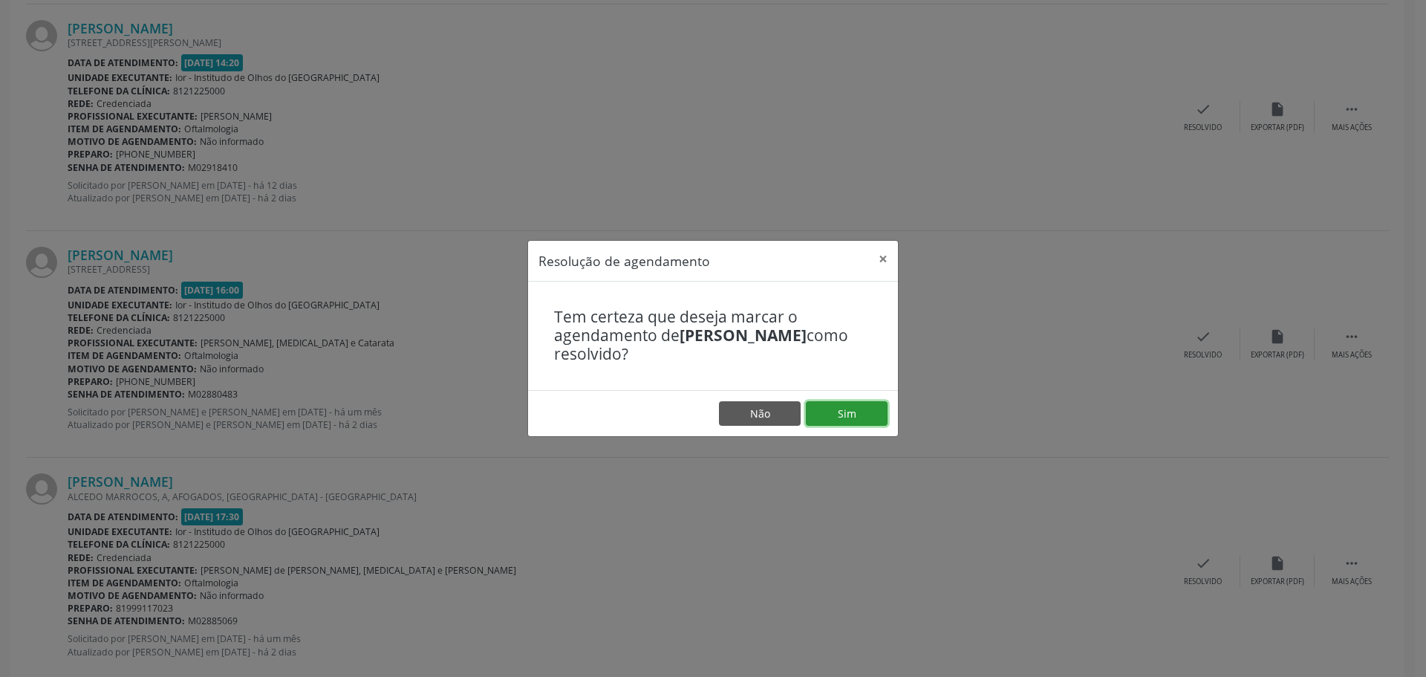
click at [831, 412] on button "Sim" at bounding box center [847, 413] width 82 height 25
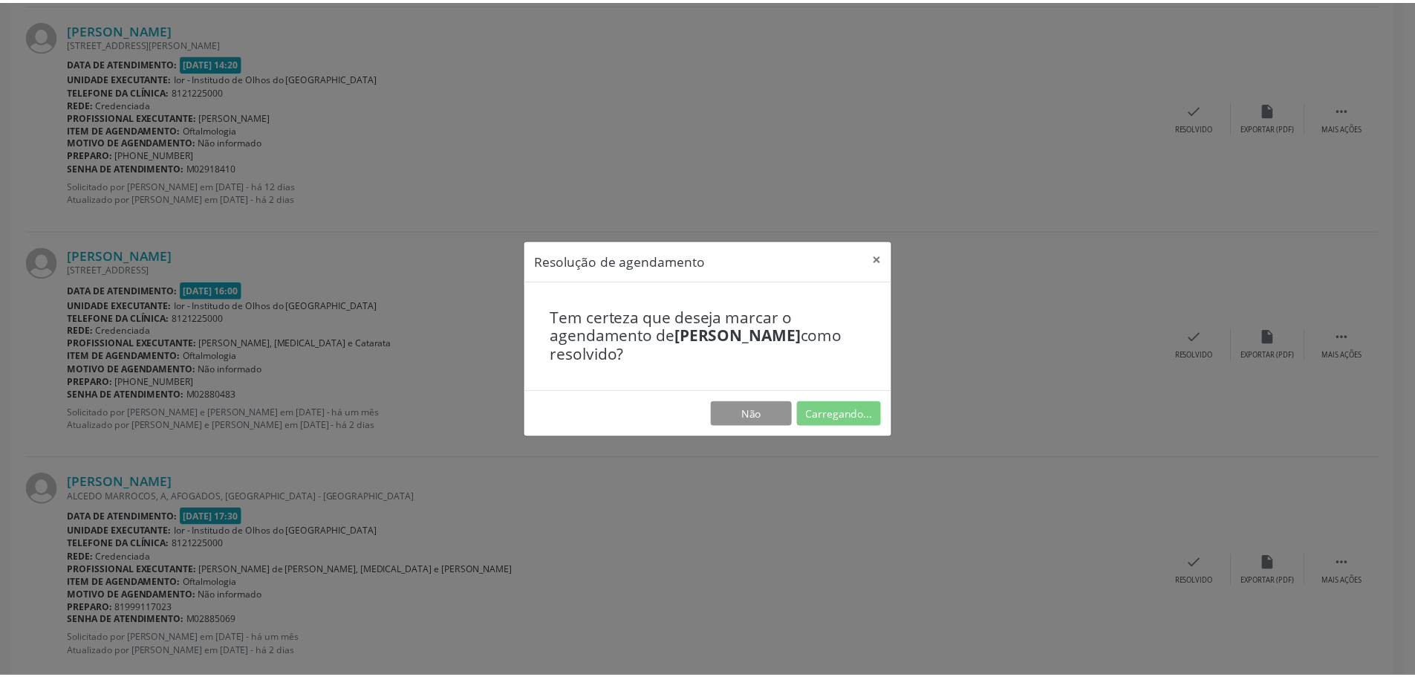
scroll to position [0, 0]
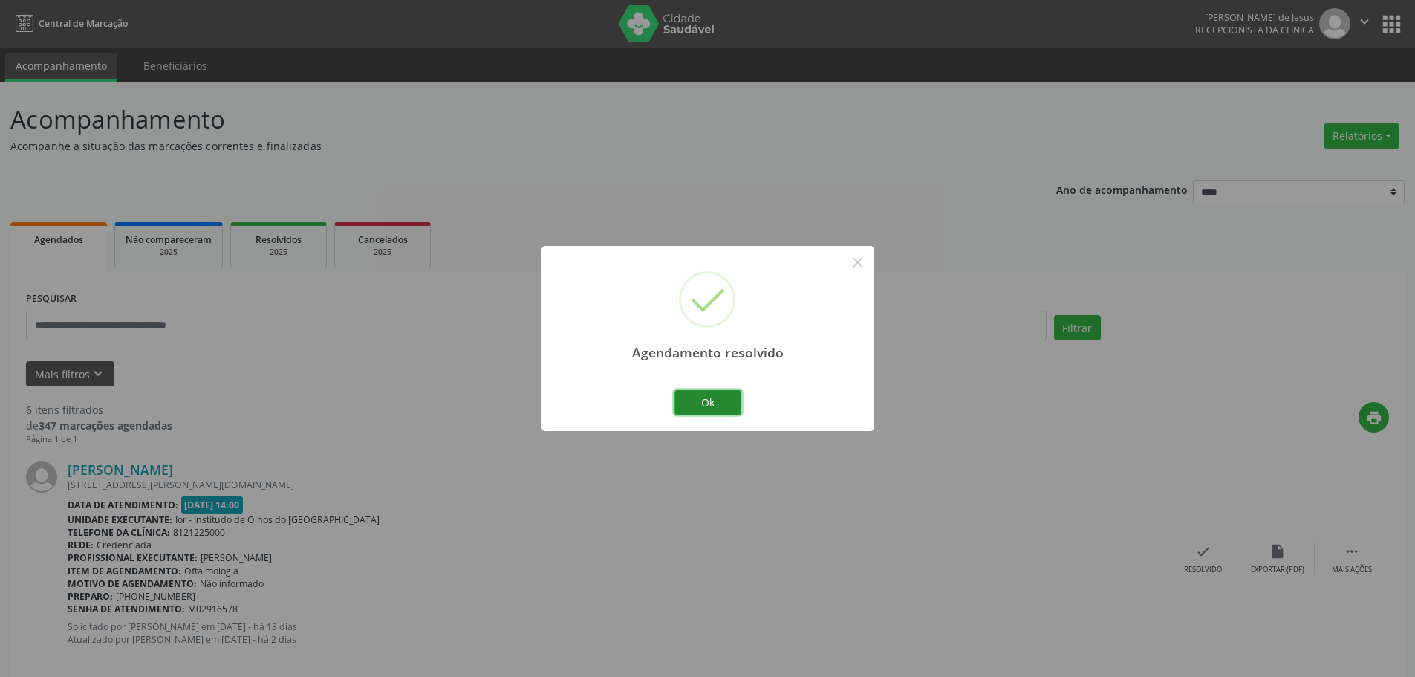
click at [704, 400] on button "Ok" at bounding box center [708, 402] width 67 height 25
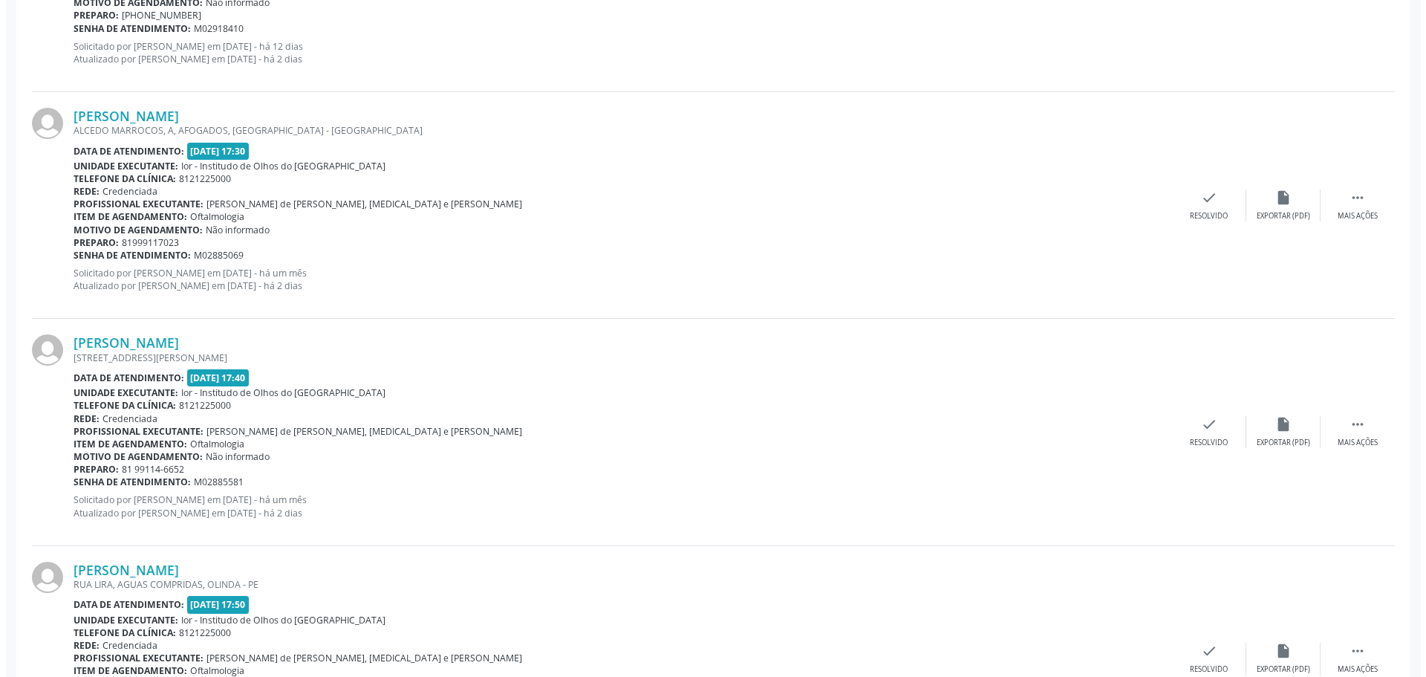
scroll to position [859, 0]
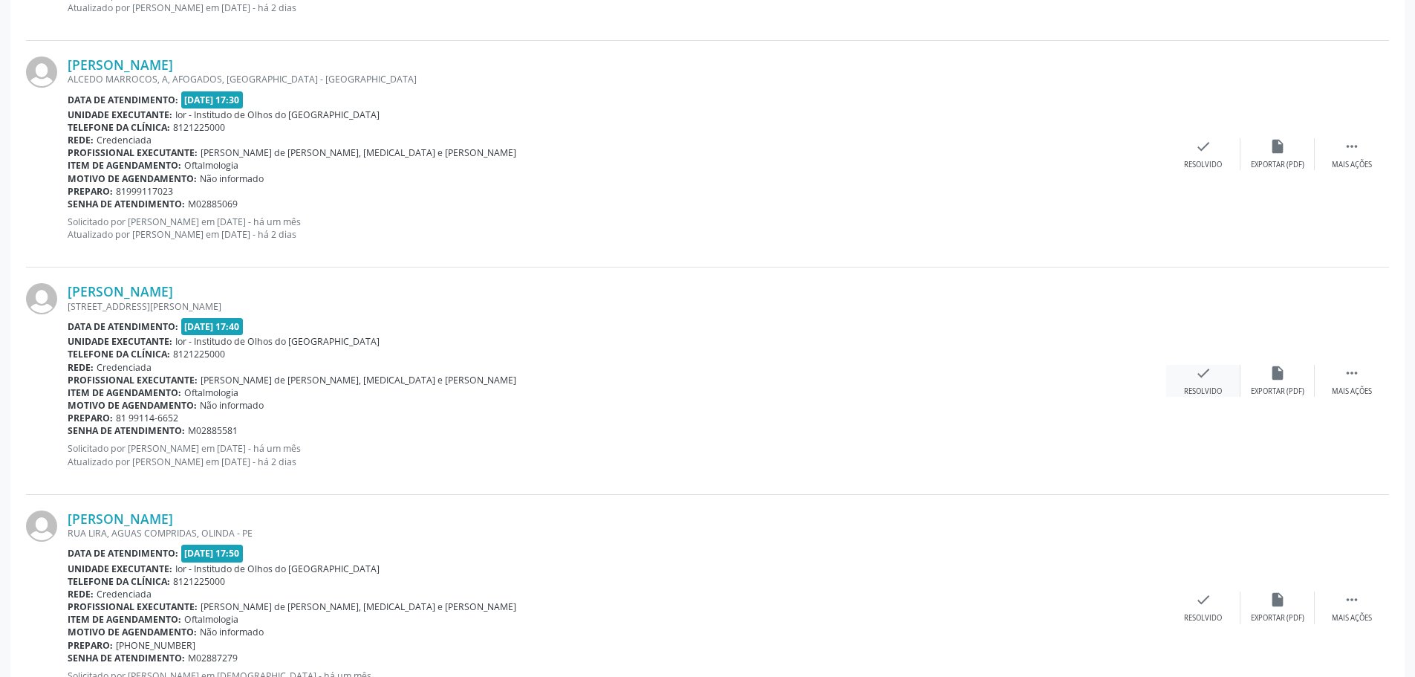
click at [1198, 379] on icon "check" at bounding box center [1203, 373] width 16 height 16
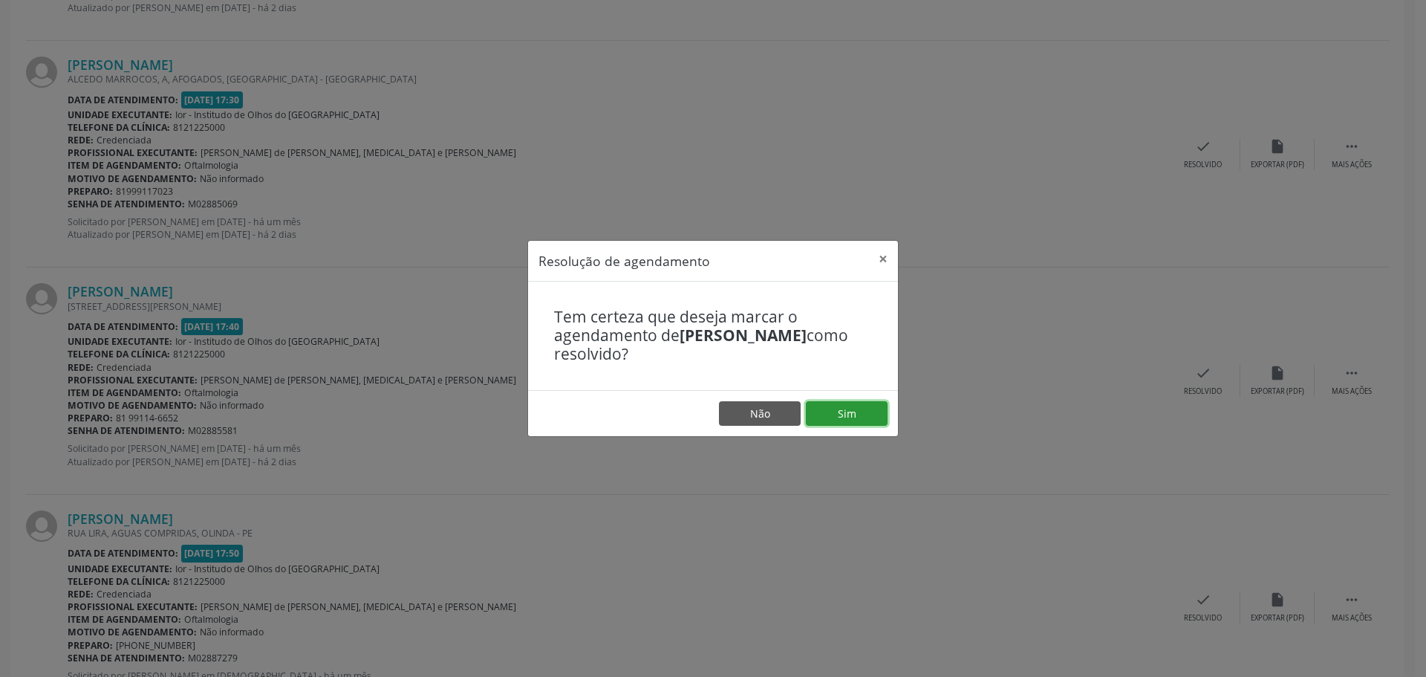
click at [848, 415] on button "Sim" at bounding box center [847, 413] width 82 height 25
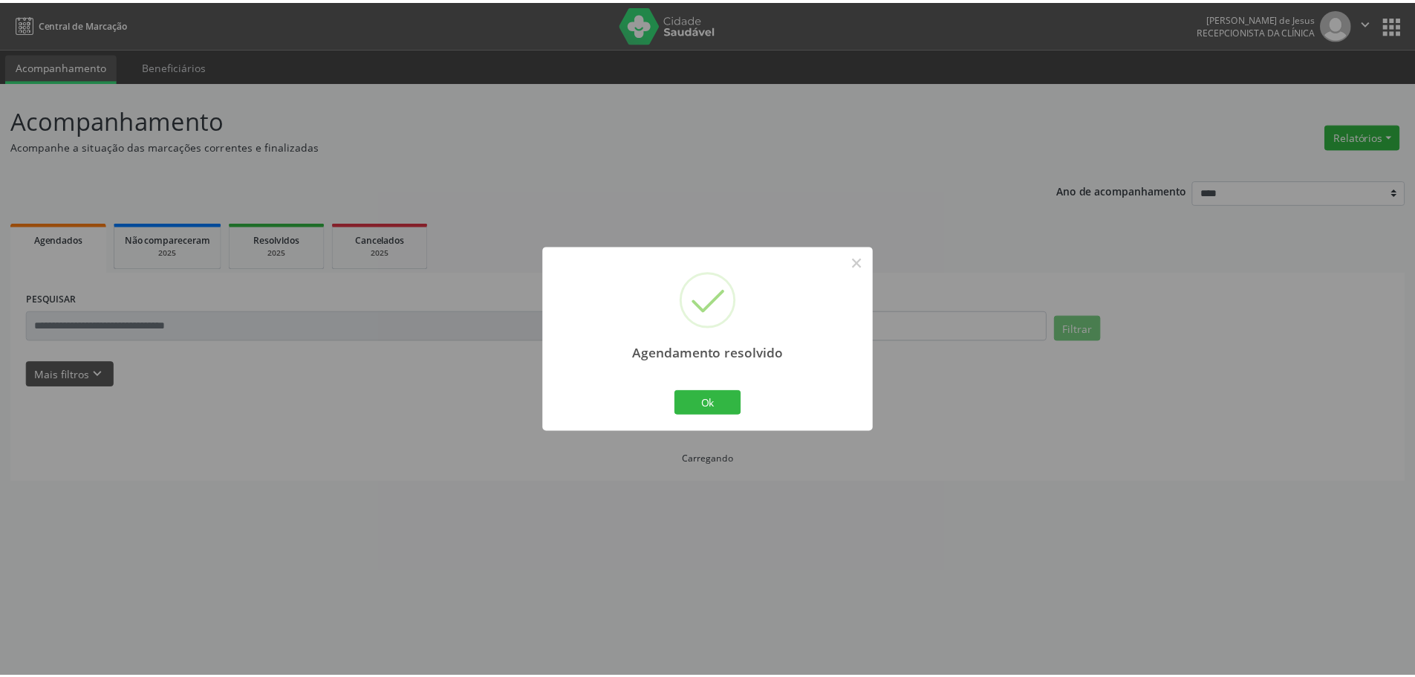
scroll to position [0, 0]
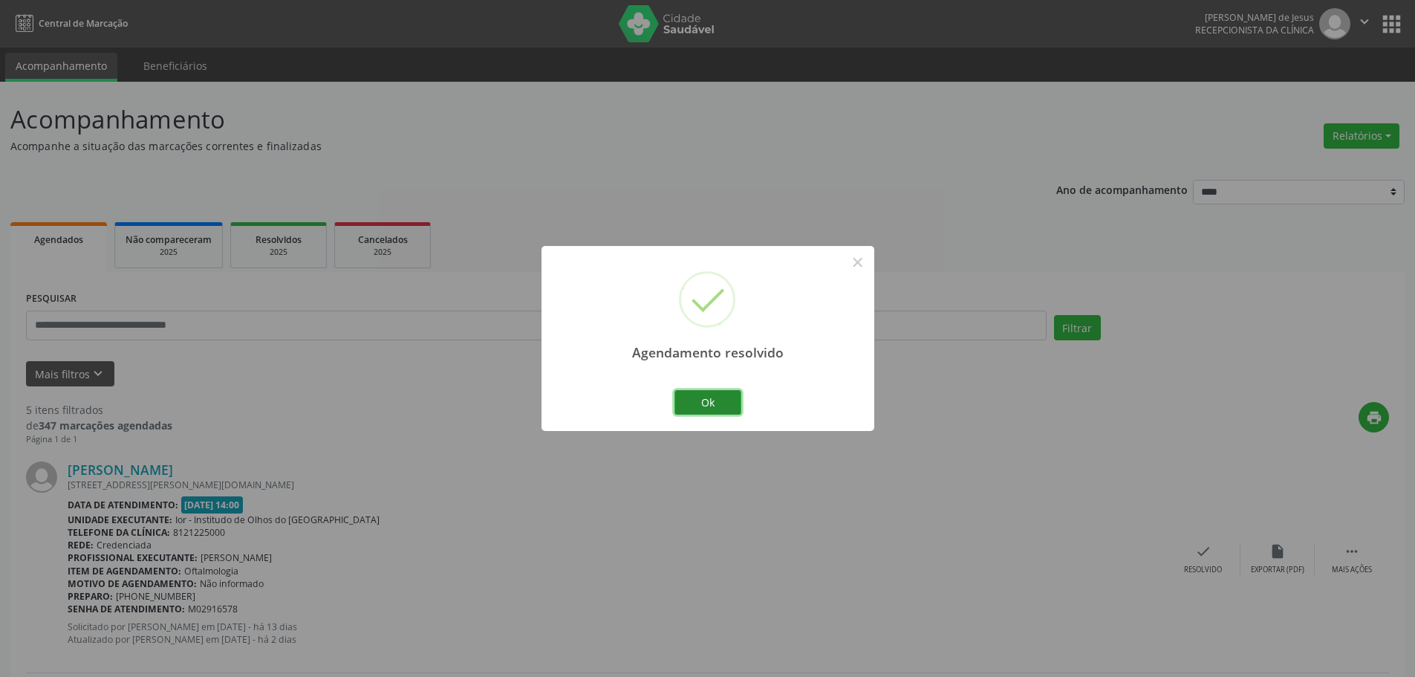
drag, startPoint x: 712, startPoint y: 398, endPoint x: 403, endPoint y: 85, distance: 439.2
click at [709, 397] on button "Ok" at bounding box center [708, 402] width 67 height 25
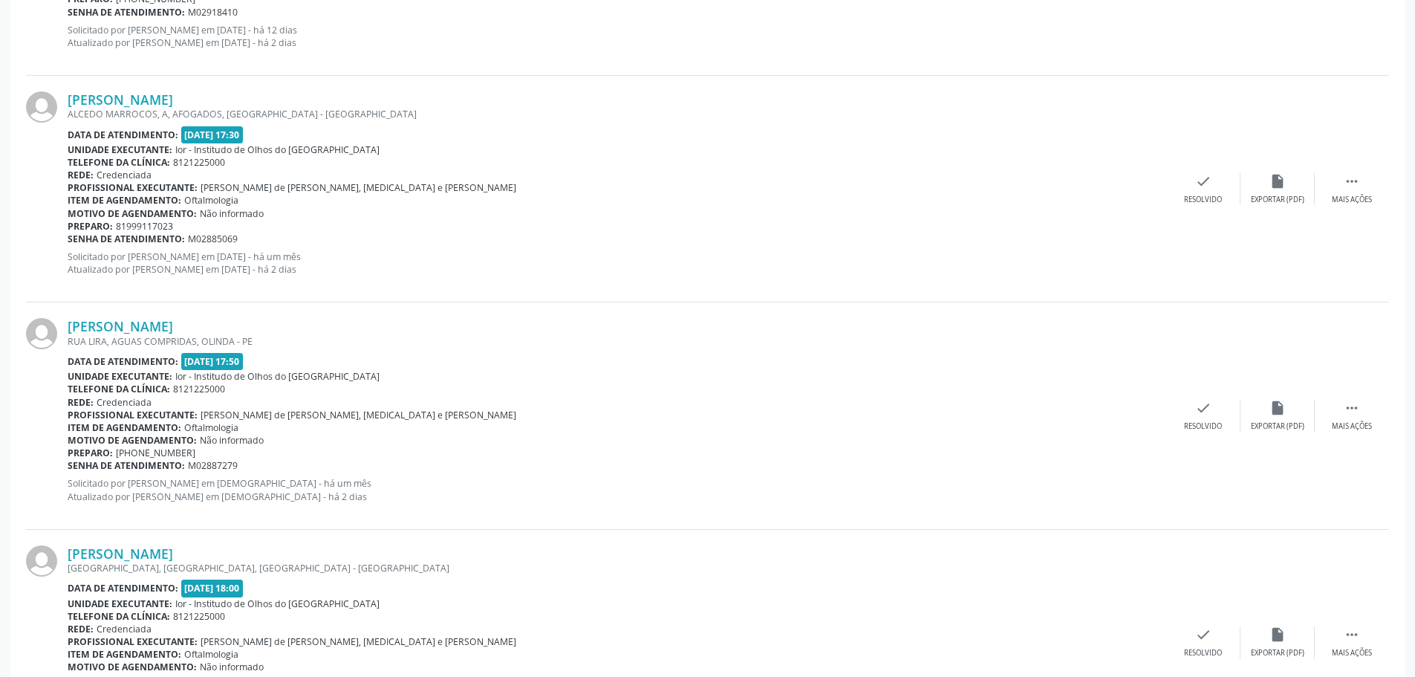
scroll to position [631, 0]
